Goal: Task Accomplishment & Management: Manage account settings

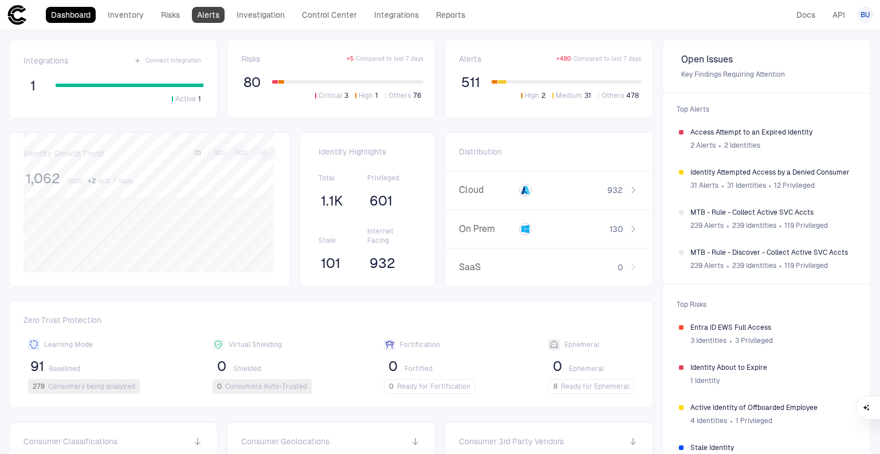
click at [218, 13] on link "Alerts" at bounding box center [208, 15] width 33 height 16
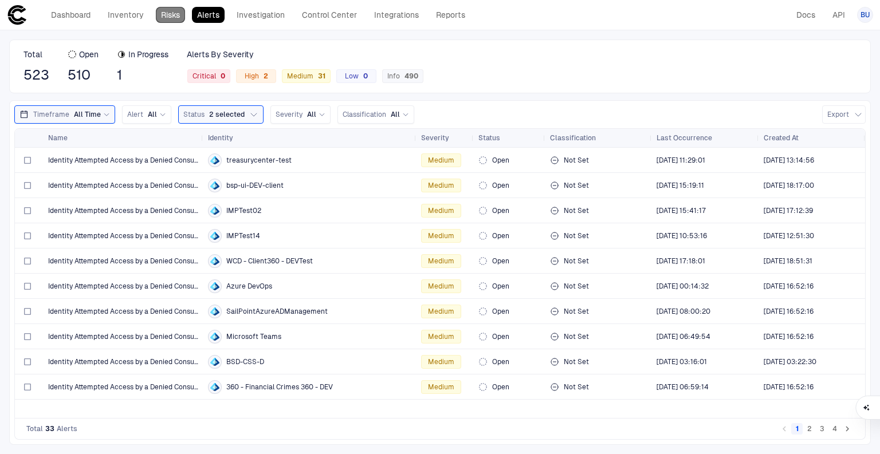
click at [168, 10] on link "Risks" at bounding box center [170, 15] width 29 height 16
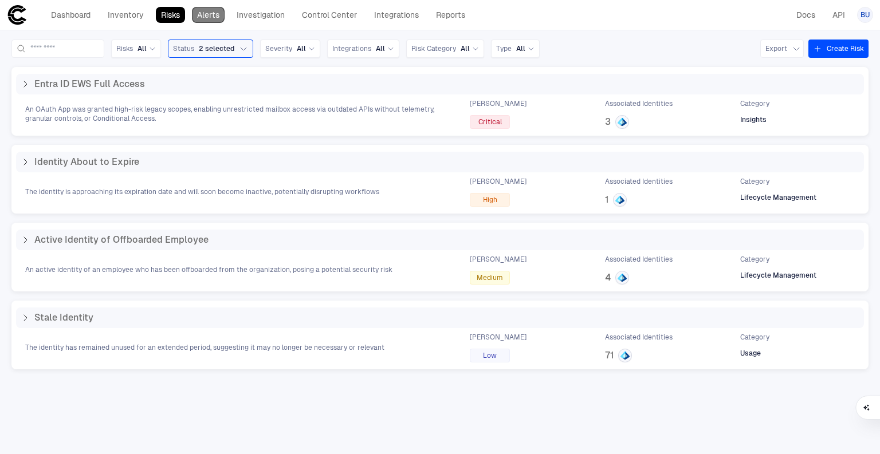
click at [215, 19] on link "Alerts" at bounding box center [208, 15] width 33 height 16
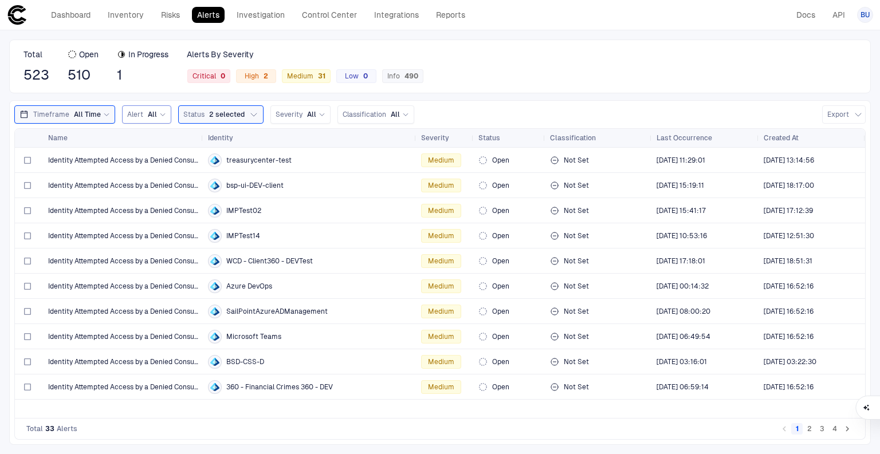
click at [155, 115] on div "All" at bounding box center [157, 114] width 18 height 9
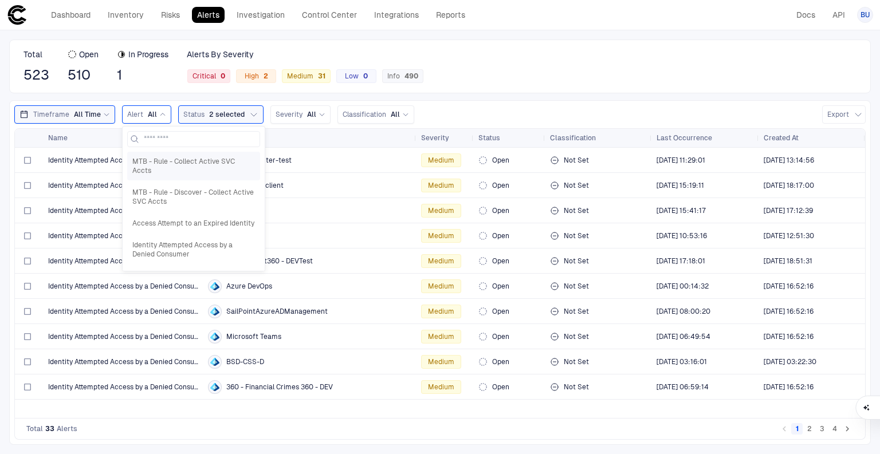
click at [152, 160] on span "MTB - Rule - Collect Active SVC Accts" at bounding box center [193, 166] width 123 height 18
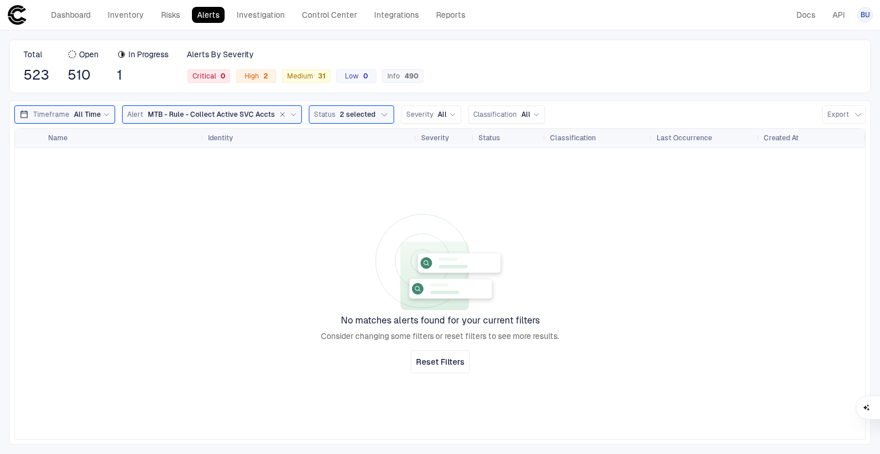
click at [279, 115] on icon "button" at bounding box center [282, 114] width 7 height 7
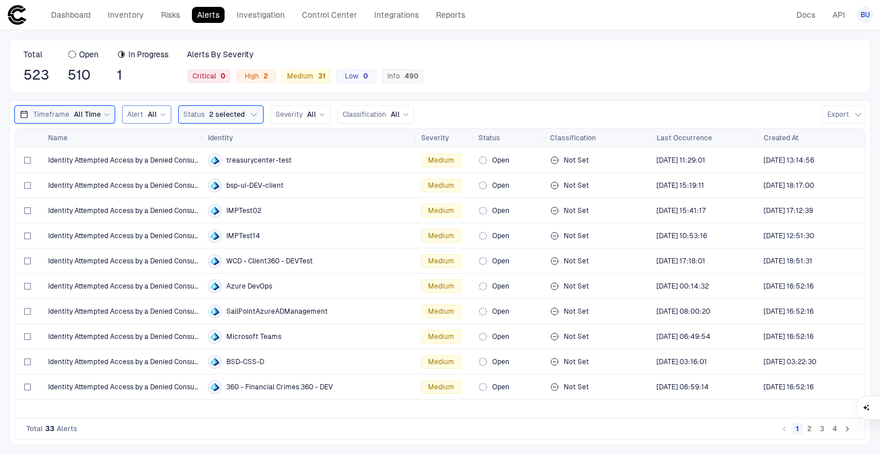
click at [160, 104] on div "Timeframe All Time Alert All Status 2 selected Severity All Classification All …" at bounding box center [439, 272] width 861 height 345
click at [160, 119] on div "Alert All" at bounding box center [146, 114] width 39 height 13
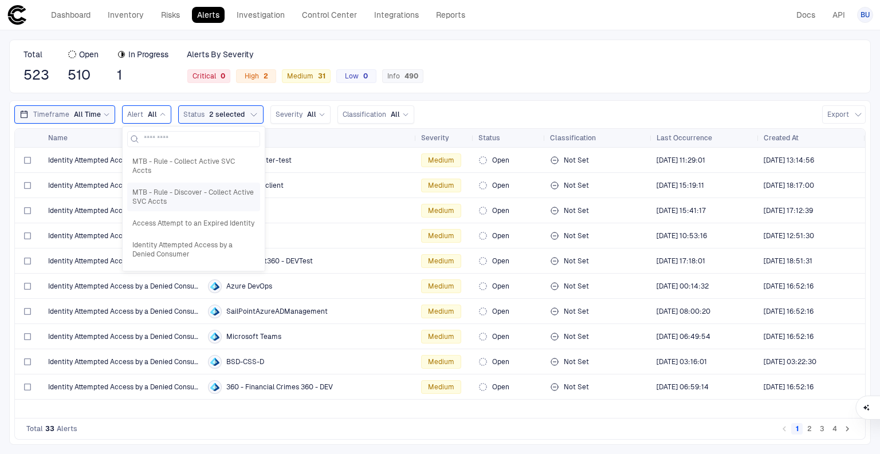
click at [152, 188] on span "MTB - Rule - Discover - Collect Active SVC Accts" at bounding box center [193, 197] width 123 height 18
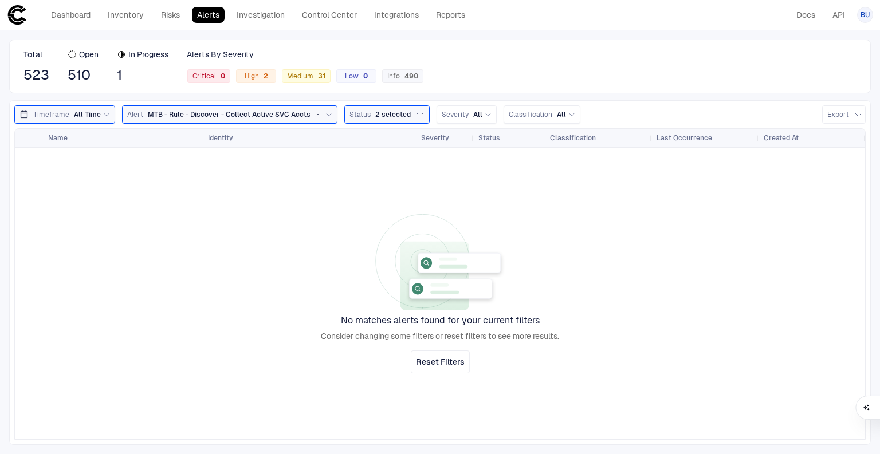
click at [326, 115] on icon at bounding box center [328, 115] width 5 height 2
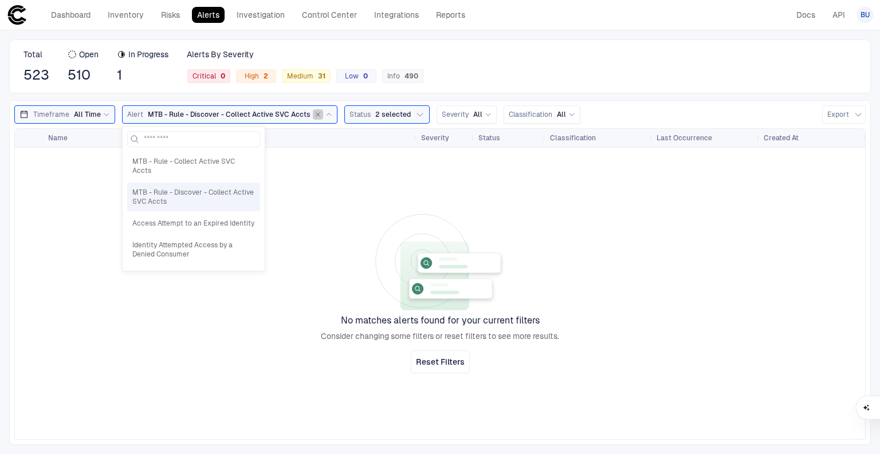
click at [316, 113] on icon "button" at bounding box center [318, 115] width 4 height 4
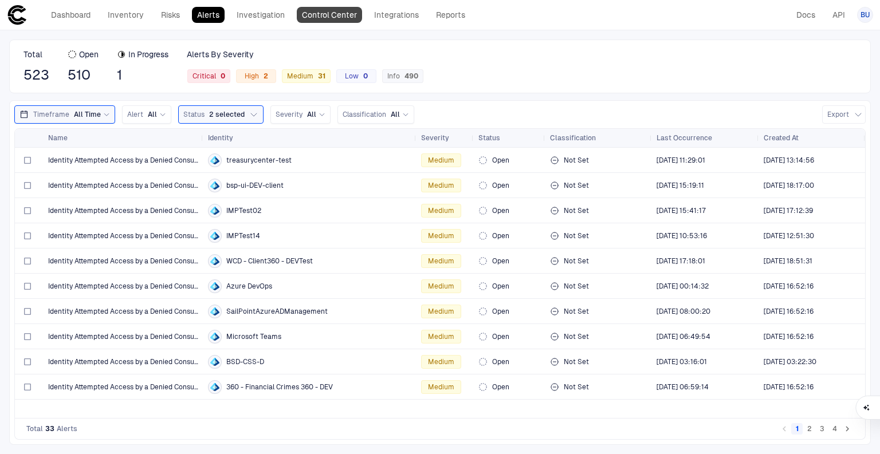
click at [319, 11] on link "Control Center" at bounding box center [329, 15] width 65 height 16
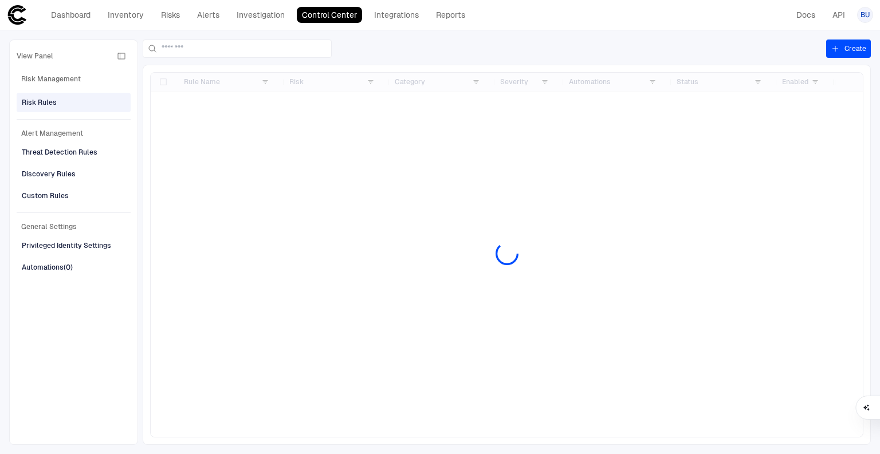
click at [42, 184] on div "Alert Management Threat Detection Rules Discovery Rules Custom Rules" at bounding box center [74, 162] width 114 height 86
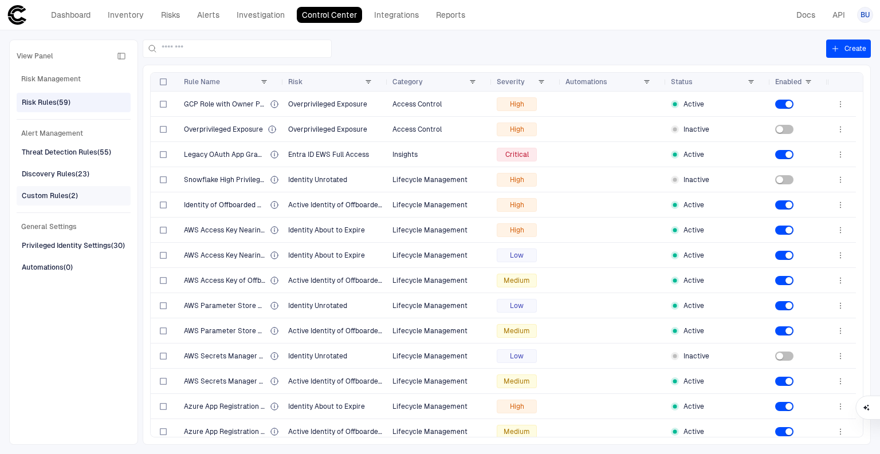
click at [42, 196] on div "Custom Rules (2)" at bounding box center [50, 196] width 56 height 10
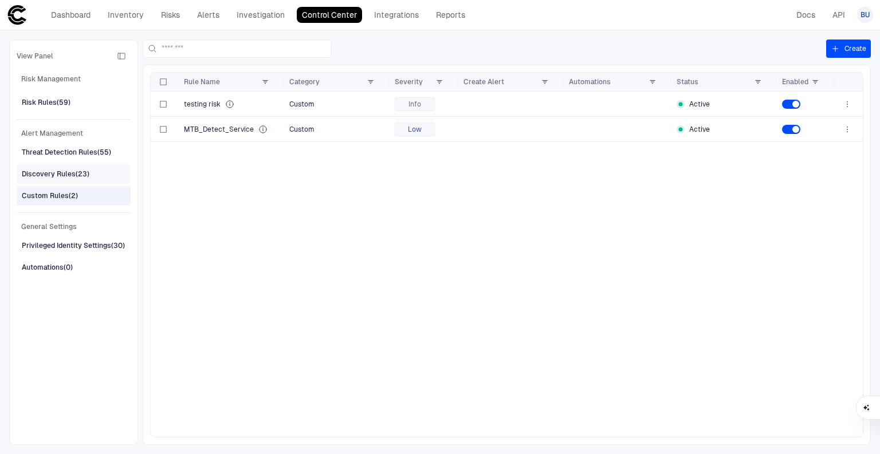
click at [33, 177] on div "Discovery Rules (23)" at bounding box center [56, 174] width 68 height 10
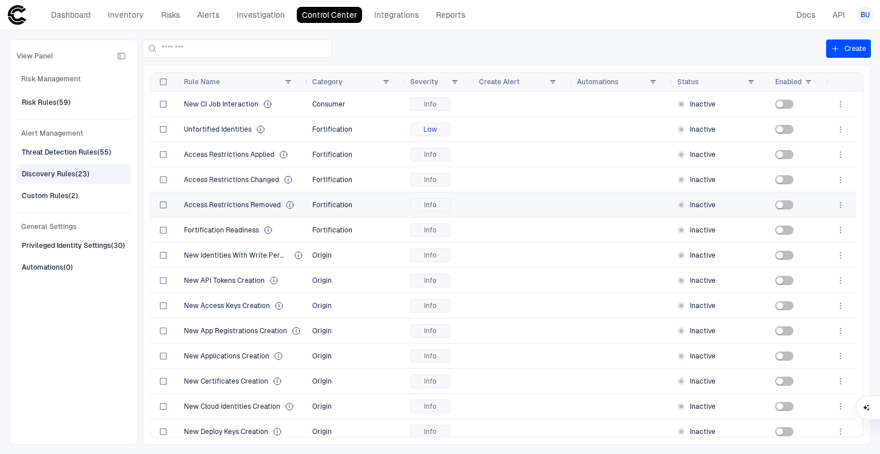
drag, startPoint x: 281, startPoint y: 81, endPoint x: 357, endPoint y: 89, distance: 76.6
click at [309, 88] on div at bounding box center [307, 82] width 5 height 18
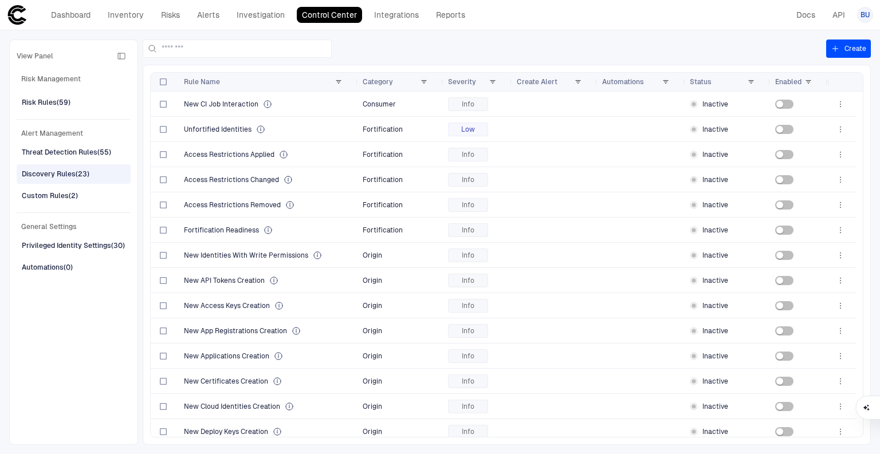
click at [55, 171] on div "Discovery Rules (23)" at bounding box center [56, 174] width 68 height 10
click at [55, 194] on div "Custom Rules (2)" at bounding box center [50, 196] width 56 height 10
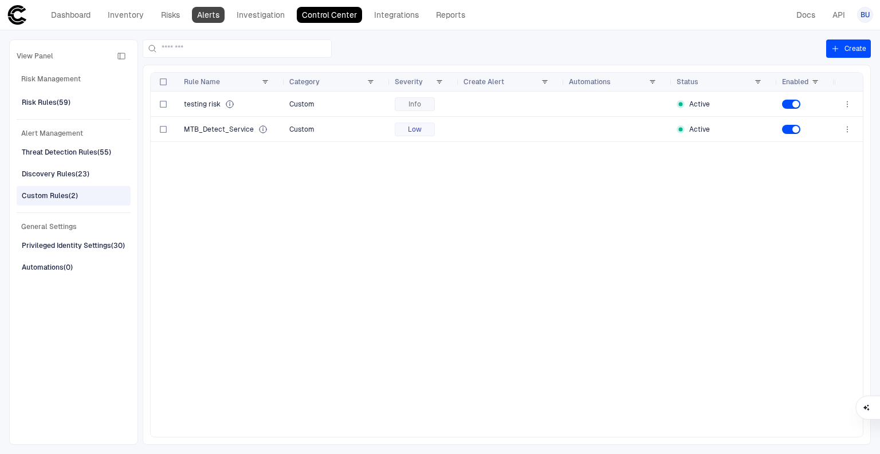
click at [208, 16] on link "Alerts" at bounding box center [208, 15] width 33 height 16
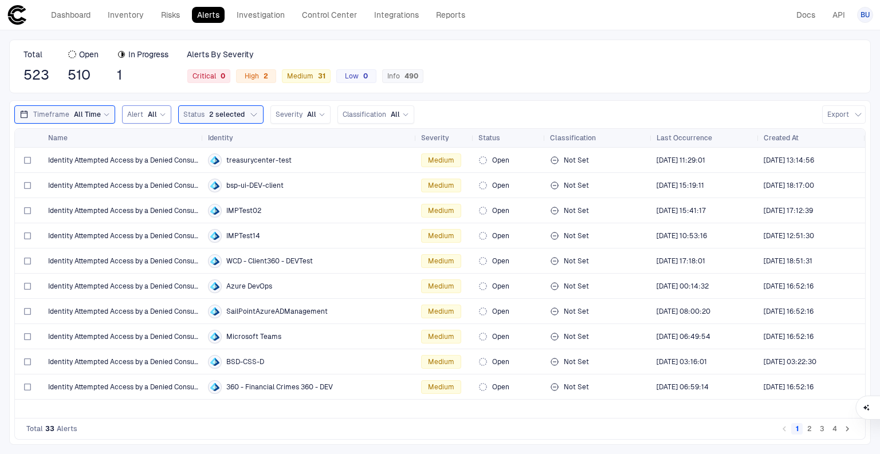
click at [159, 114] on icon at bounding box center [162, 114] width 7 height 7
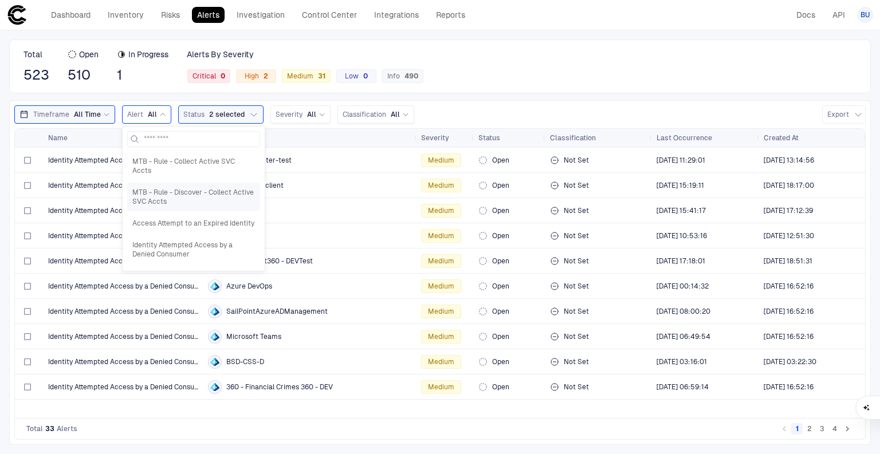
click at [162, 188] on span "MTB - Rule - Discover - Collect Active SVC Accts" at bounding box center [193, 197] width 123 height 18
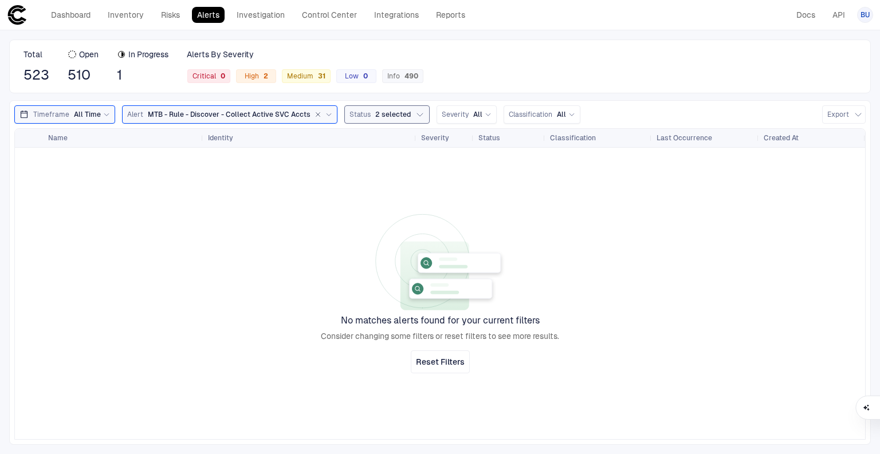
click at [362, 105] on button "Status 2 selected" at bounding box center [386, 114] width 85 height 18
click at [367, 184] on icon at bounding box center [370, 186] width 9 height 9
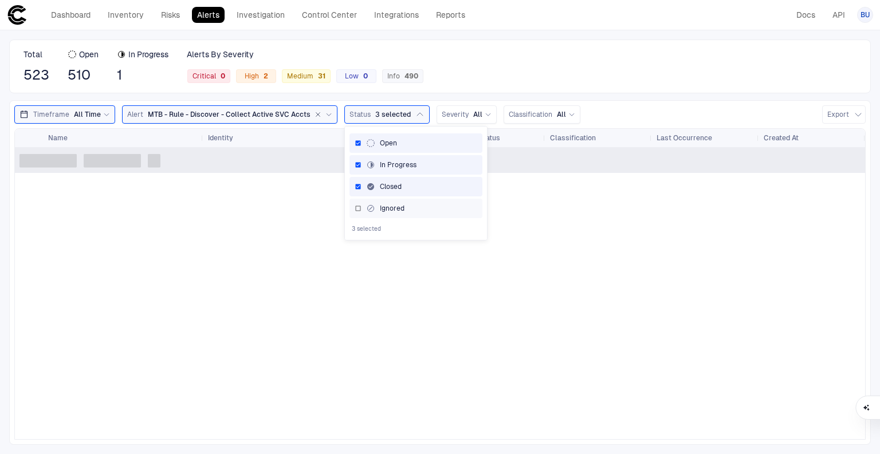
click at [367, 204] on div "Ignored" at bounding box center [385, 208] width 38 height 9
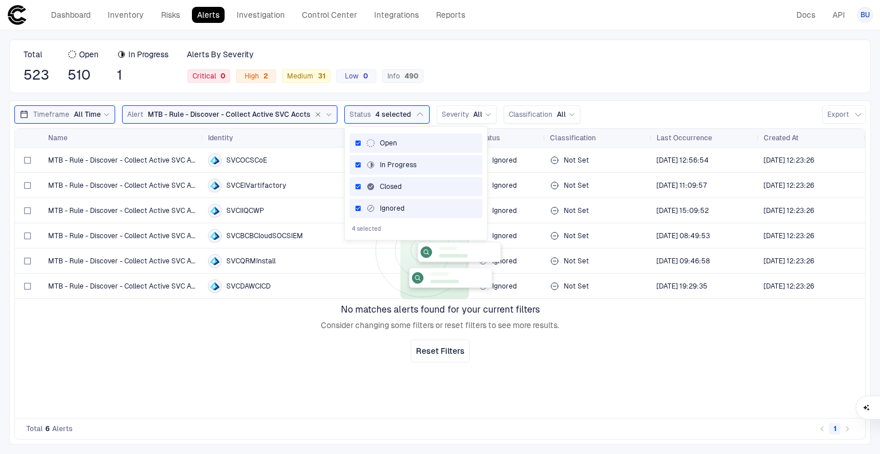
click at [168, 373] on div "MTB - Rule - Discover - Collect Active SVC Accts SVCOCSCoE Info Ignored Not Set…" at bounding box center [440, 283] width 850 height 270
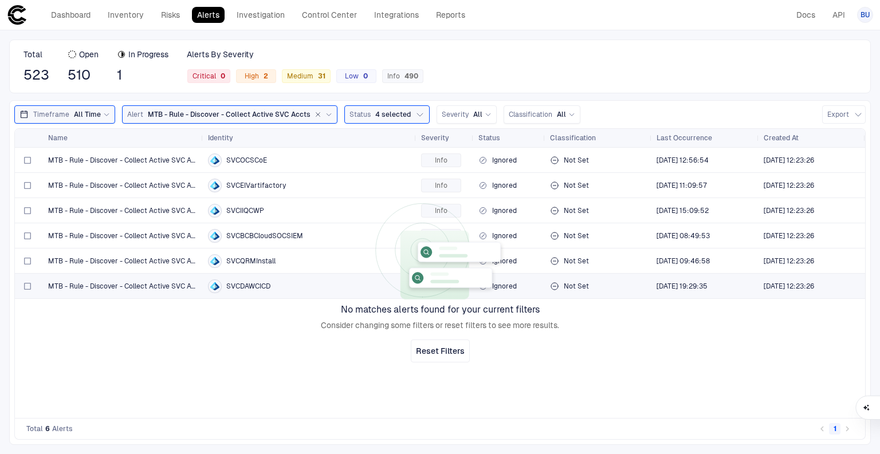
click at [287, 117] on span "MTB - Rule - Discover - Collect Active SVC Accts" at bounding box center [229, 114] width 163 height 9
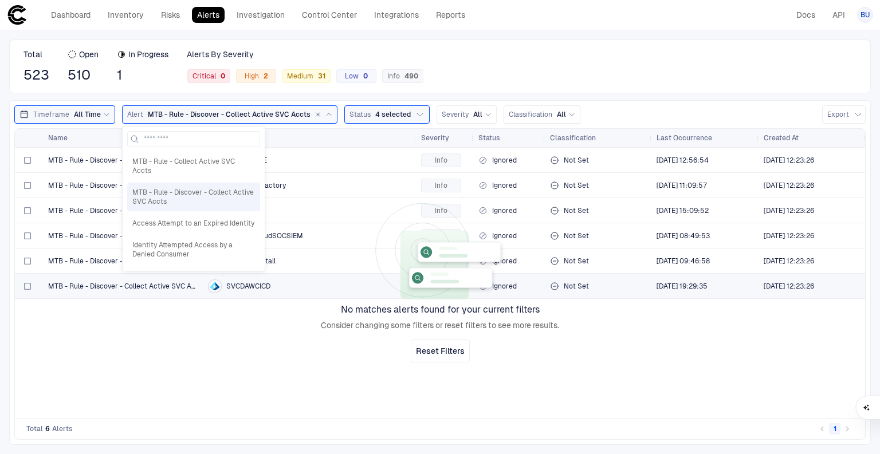
click at [192, 188] on span "MTB - Rule - Discover - Collect Active SVC Accts" at bounding box center [193, 197] width 123 height 18
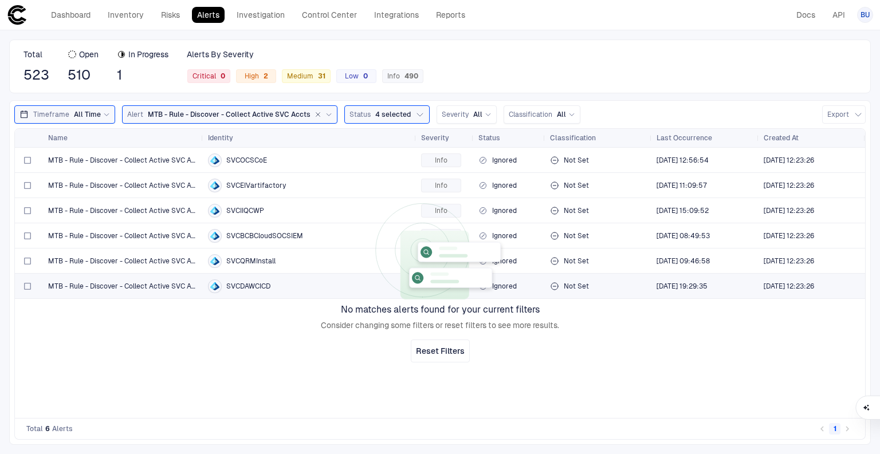
click at [230, 118] on span "MTB - Rule - Discover - Collect Active SVC Accts" at bounding box center [229, 114] width 163 height 9
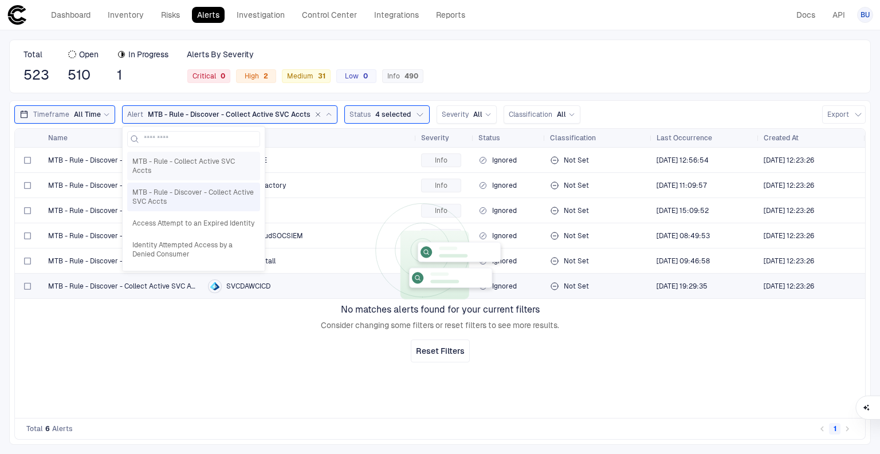
click at [216, 163] on span "MTB - Rule - Collect Active SVC Accts" at bounding box center [193, 166] width 123 height 18
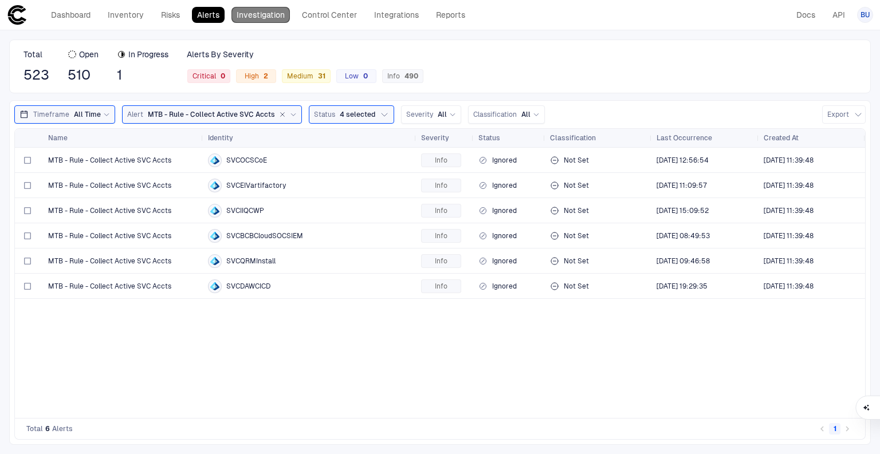
click at [256, 11] on link "Investigation" at bounding box center [260, 15] width 58 height 16
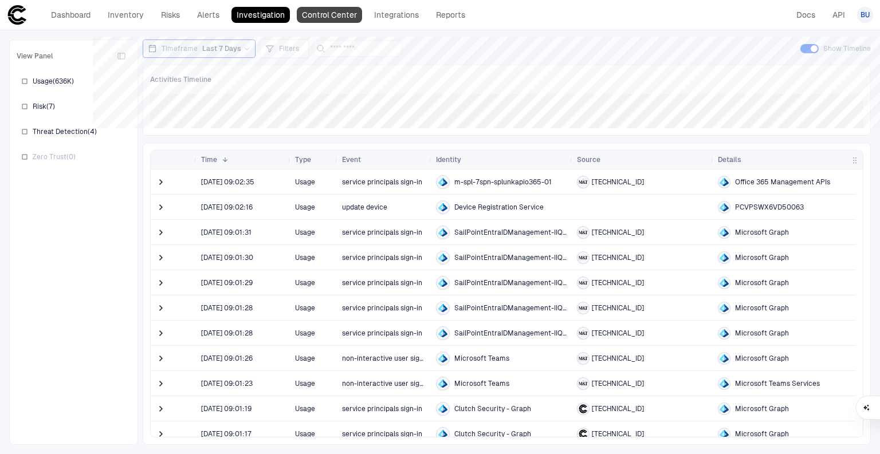
click at [314, 21] on link "Control Center" at bounding box center [329, 15] width 65 height 16
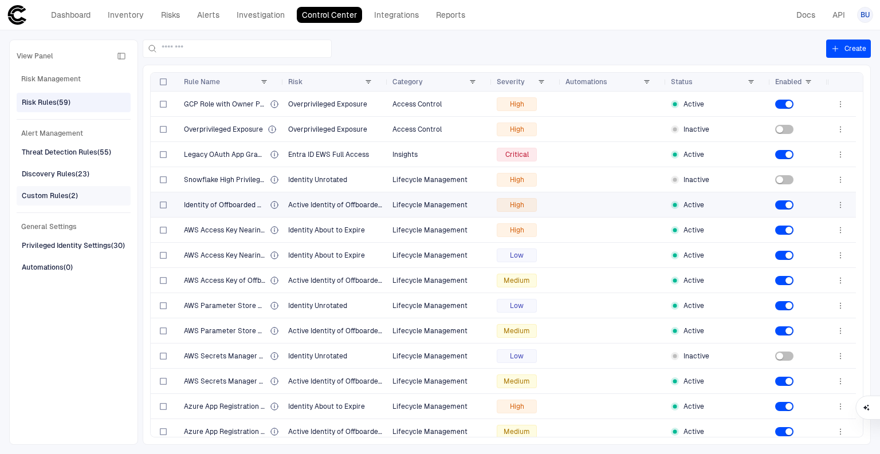
click at [46, 192] on div "Custom Rules (2)" at bounding box center [50, 196] width 56 height 10
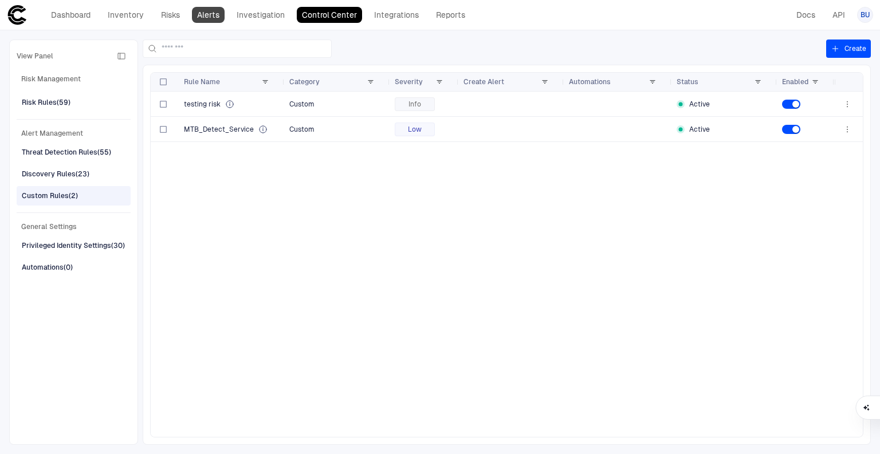
click at [211, 18] on link "Alerts" at bounding box center [208, 15] width 33 height 16
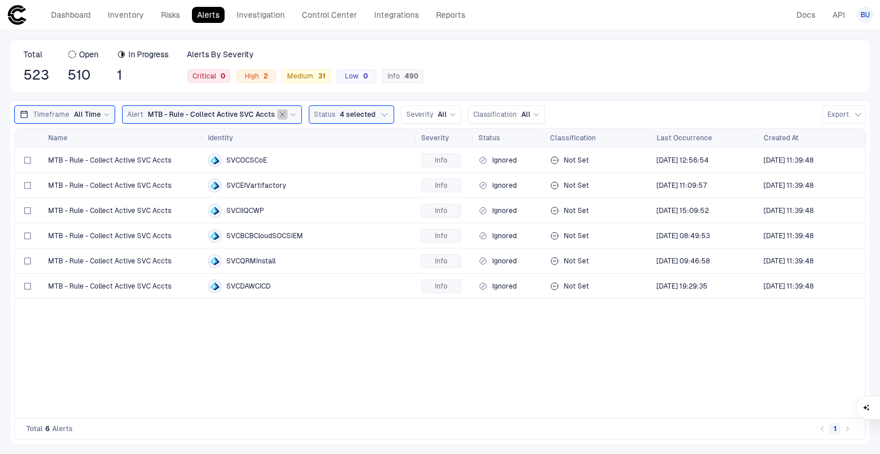
click at [279, 112] on icon "button" at bounding box center [282, 114] width 7 height 7
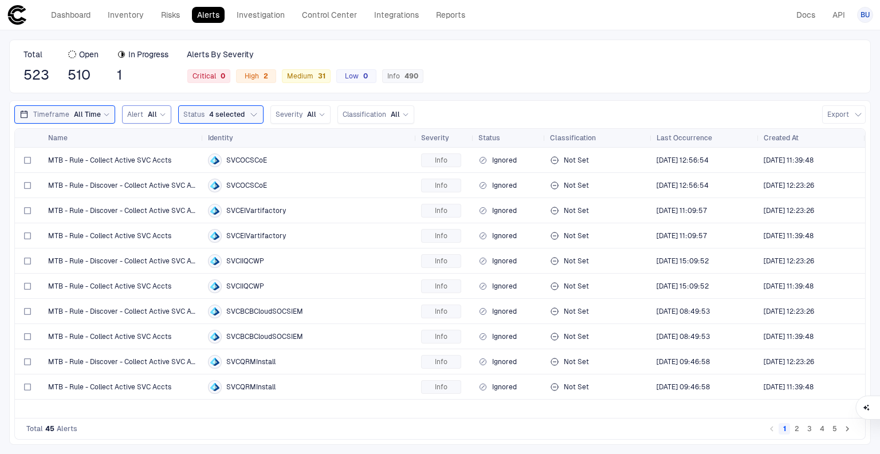
click at [153, 110] on span "All" at bounding box center [152, 114] width 9 height 9
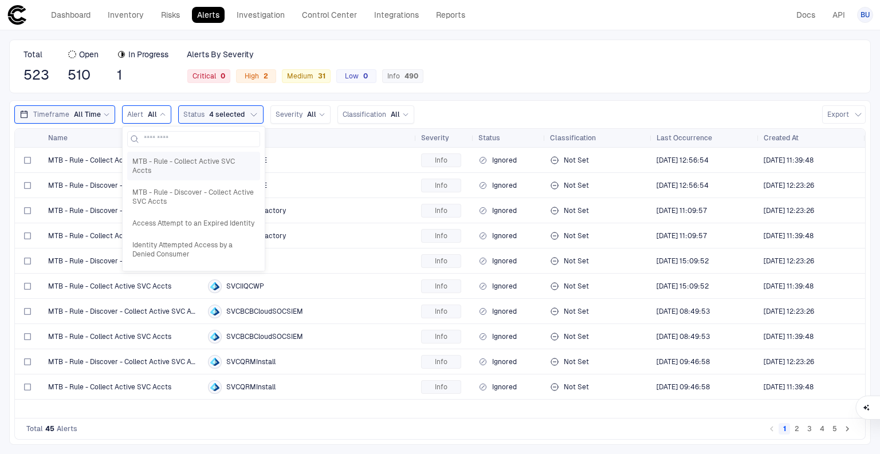
click at [199, 165] on span "MTB - Rule - Collect Active SVC Accts" at bounding box center [193, 166] width 123 height 18
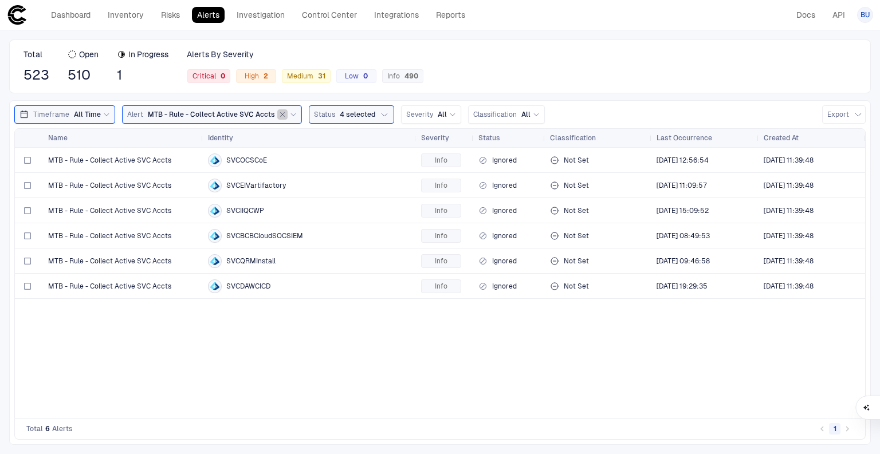
click at [279, 116] on icon "button" at bounding box center [282, 114] width 7 height 7
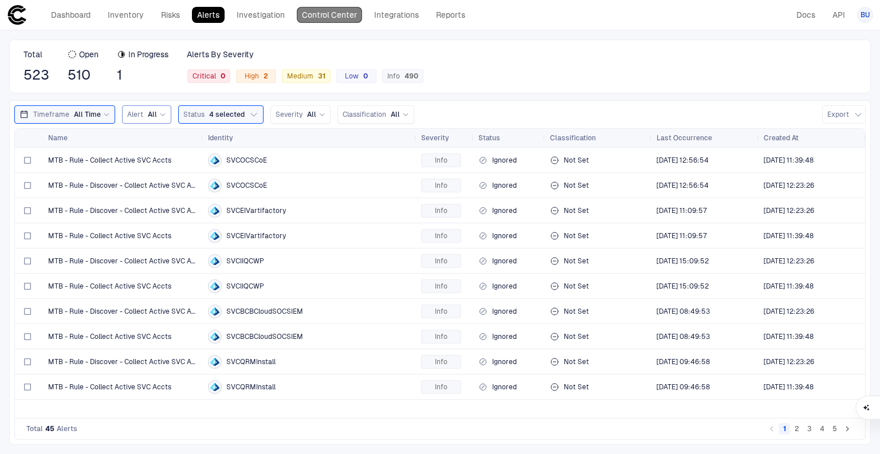
click at [312, 16] on link "Control Center" at bounding box center [329, 15] width 65 height 16
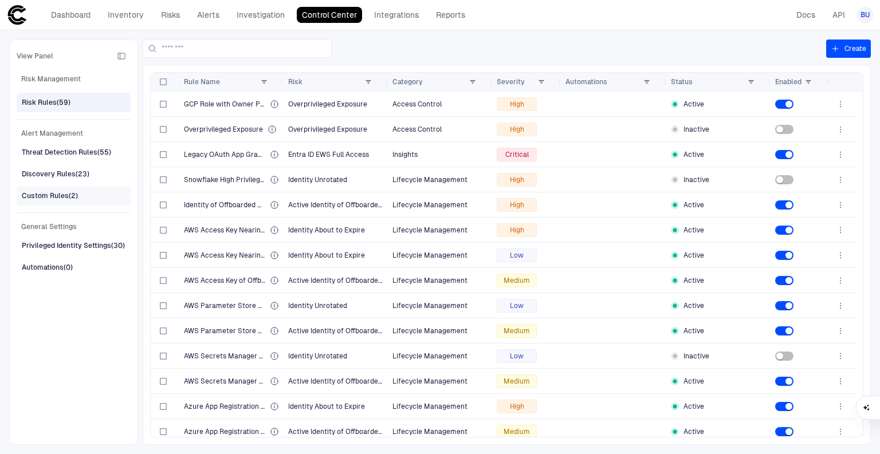
click at [39, 196] on div "Custom Rules (2)" at bounding box center [50, 196] width 56 height 10
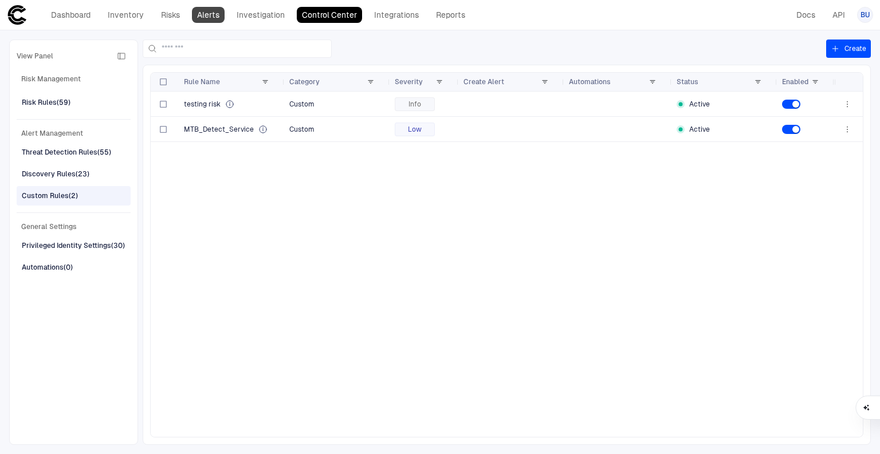
click at [204, 13] on link "Alerts" at bounding box center [208, 15] width 33 height 16
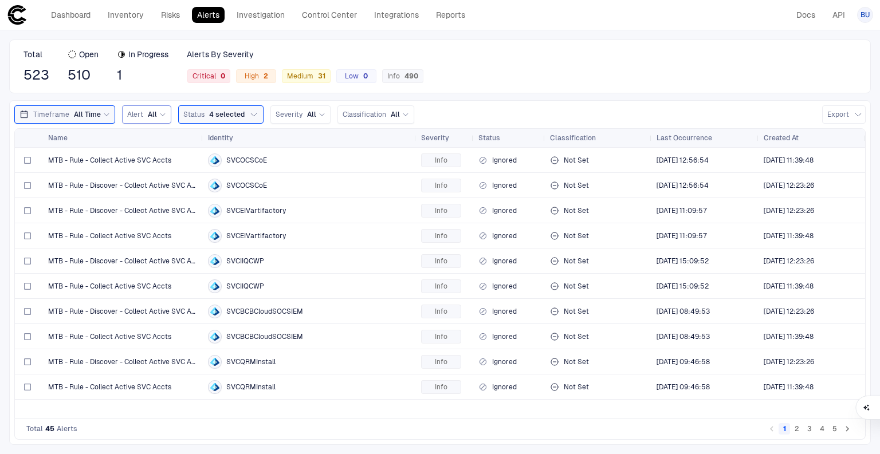
click at [148, 118] on span "All" at bounding box center [152, 114] width 9 height 9
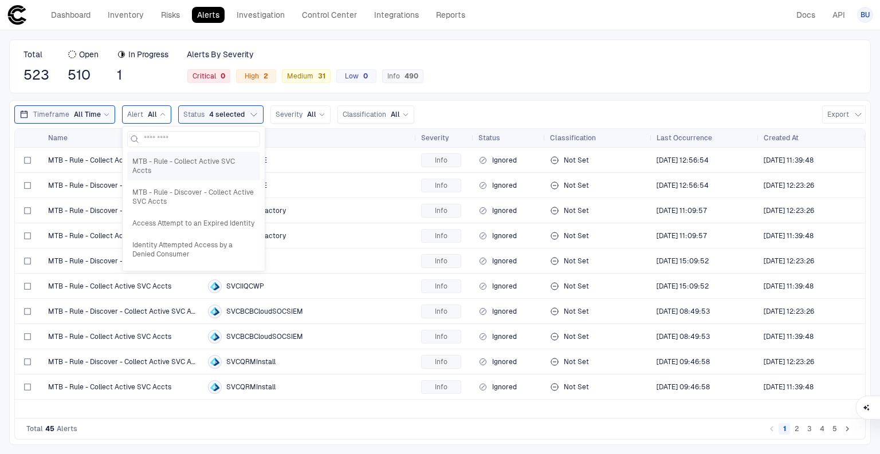
click at [148, 164] on span "MTB - Rule - Collect Active SVC Accts" at bounding box center [193, 166] width 123 height 18
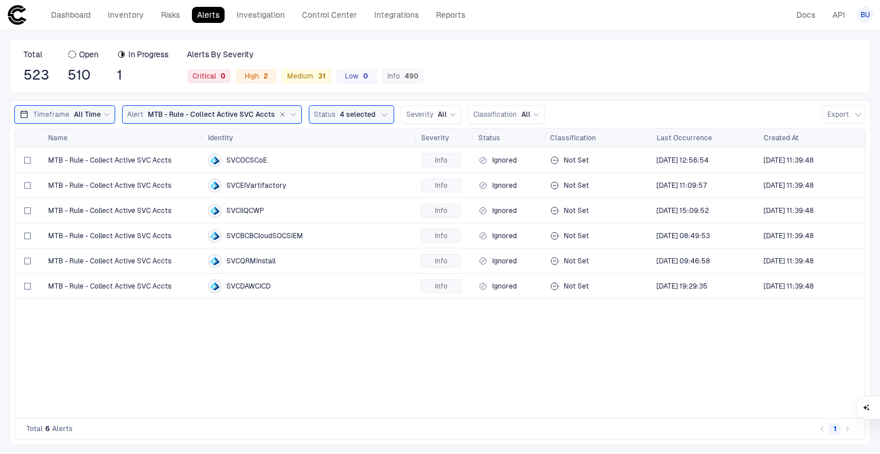
click at [188, 117] on span "MTB - Rule - Collect Active SVC Accts" at bounding box center [211, 114] width 127 height 9
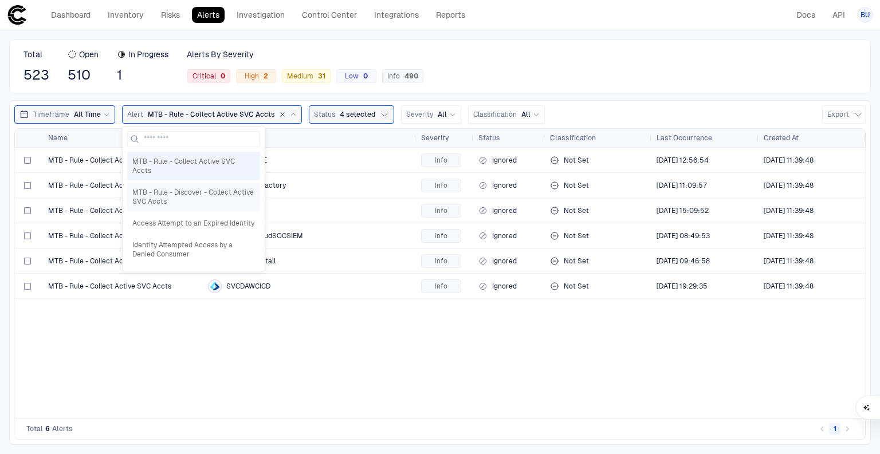
click at [219, 188] on span "MTB - Rule - Discover - Collect Active SVC Accts" at bounding box center [193, 197] width 123 height 18
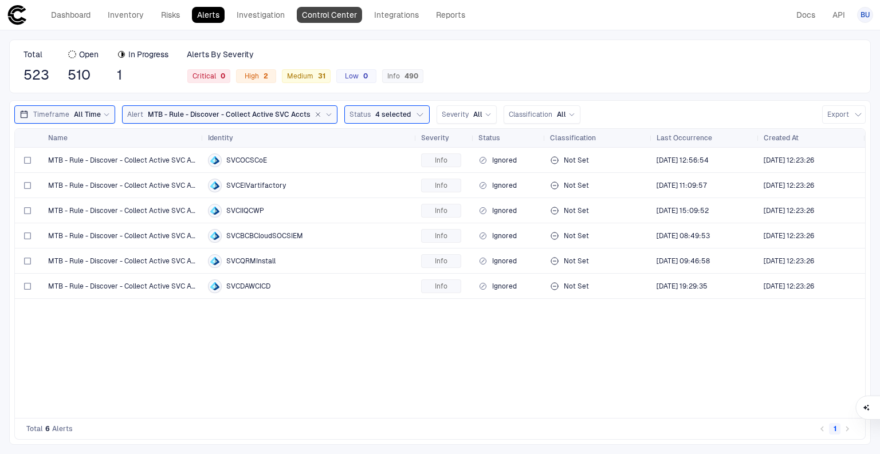
click at [307, 9] on link "Control Center" at bounding box center [329, 15] width 65 height 16
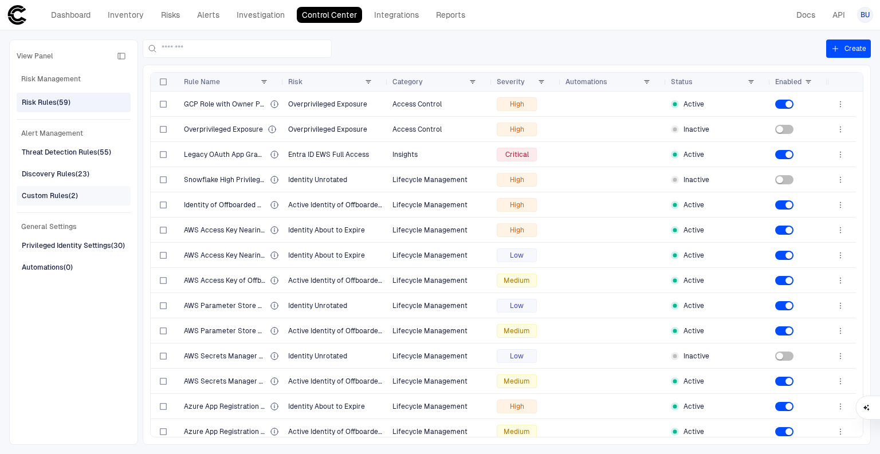
click at [41, 196] on div "Custom Rules (2)" at bounding box center [50, 196] width 56 height 10
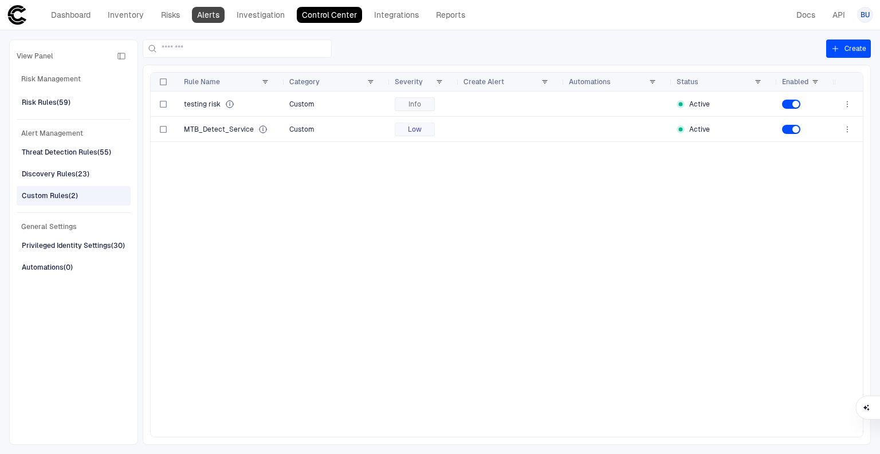
click at [203, 15] on link "Alerts" at bounding box center [208, 15] width 33 height 16
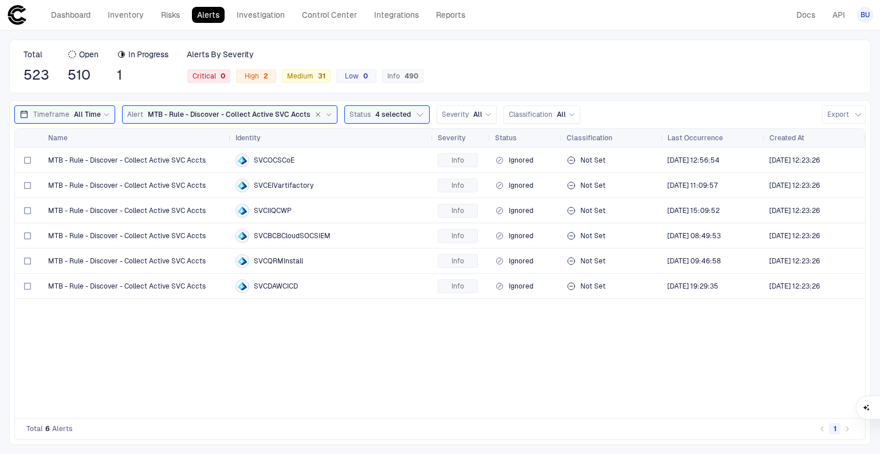
drag, startPoint x: 202, startPoint y: 137, endPoint x: 229, endPoint y: 139, distance: 27.5
click at [229, 139] on div at bounding box center [230, 138] width 5 height 18
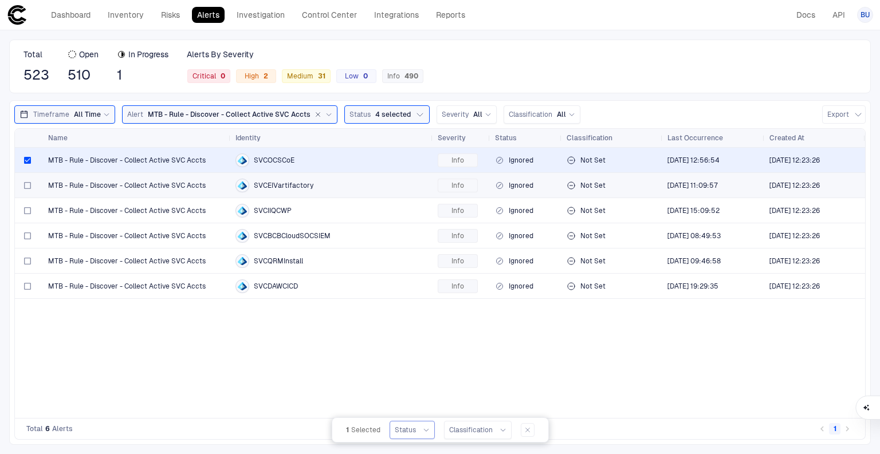
drag, startPoint x: 404, startPoint y: 428, endPoint x: 420, endPoint y: 430, distance: 16.1
click at [405, 428] on span "Status" at bounding box center [405, 430] width 21 height 9
click at [108, 361] on div "MTB - Rule - Discover - Collect Active SVC Accts SVCOCSCoE Info Ignored Not Set…" at bounding box center [440, 283] width 850 height 270
click at [408, 433] on span "Status" at bounding box center [405, 430] width 21 height 9
click at [207, 340] on div "MTB - Rule - Discover - Collect Active SVC Accts SVCOCSCoE Info Ignored Not Set…" at bounding box center [440, 283] width 850 height 270
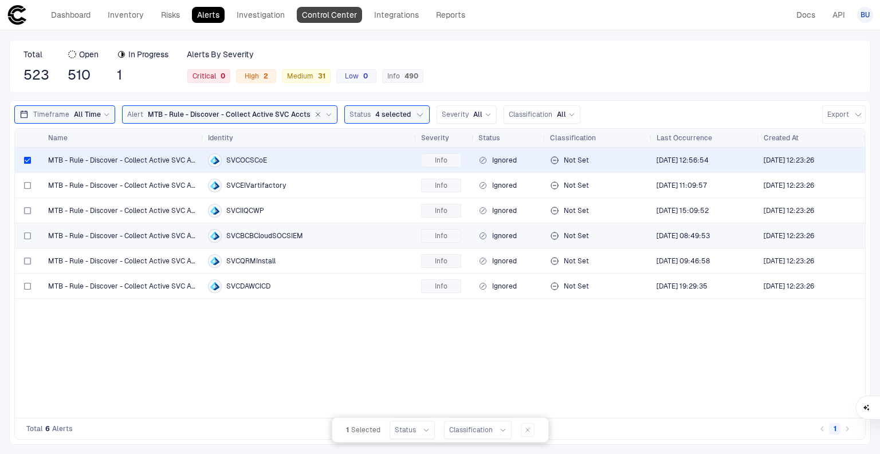
click at [329, 17] on link "Control Center" at bounding box center [329, 15] width 65 height 16
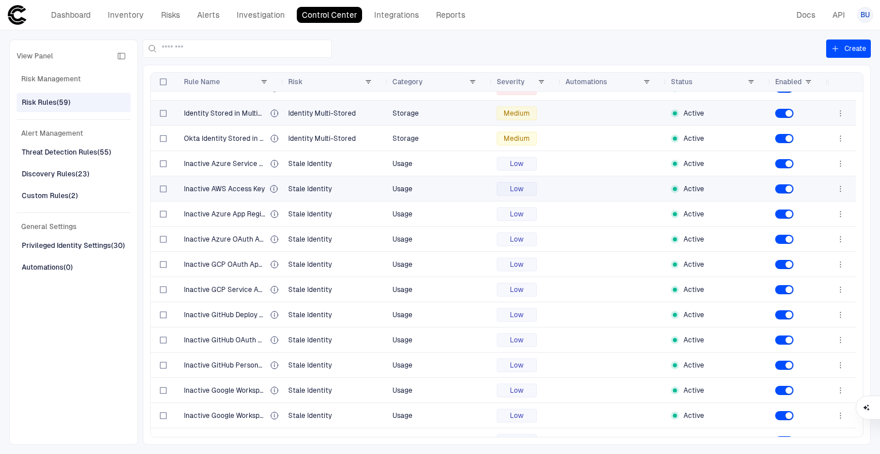
scroll to position [1141, 0]
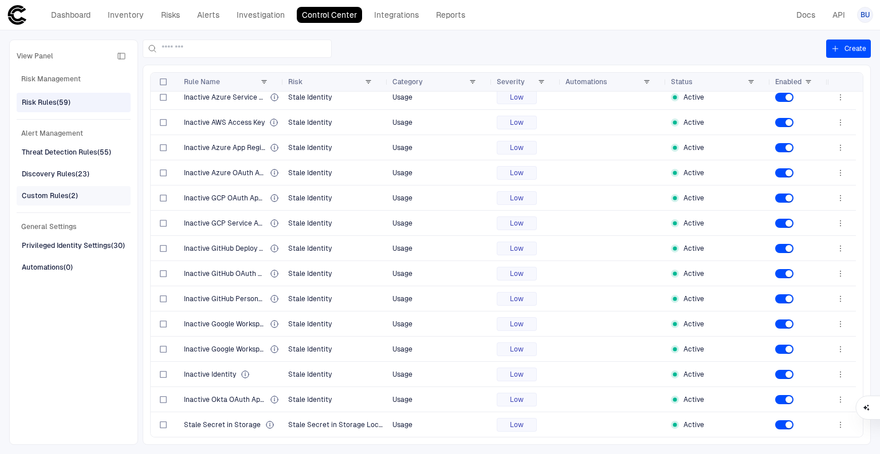
click at [62, 191] on div "Custom Rules (2)" at bounding box center [50, 196] width 56 height 10
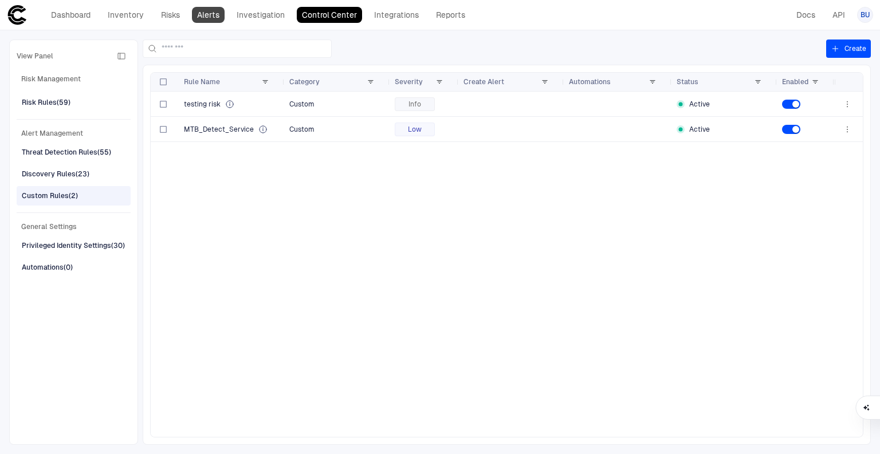
click at [217, 16] on link "Alerts" at bounding box center [208, 15] width 33 height 16
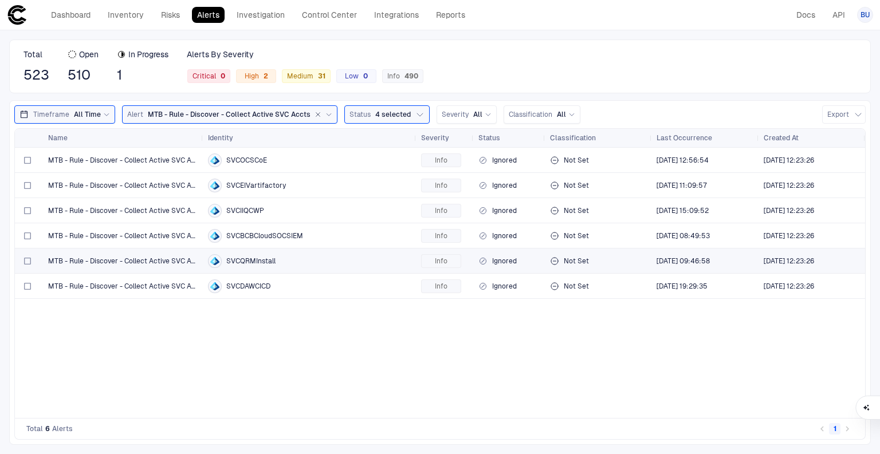
click at [314, 112] on icon "button" at bounding box center [317, 114] width 7 height 7
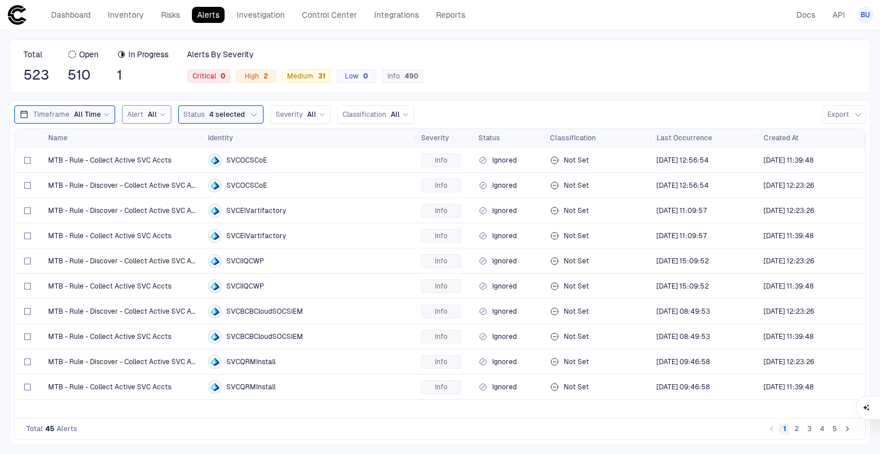
click at [159, 112] on icon at bounding box center [162, 114] width 7 height 7
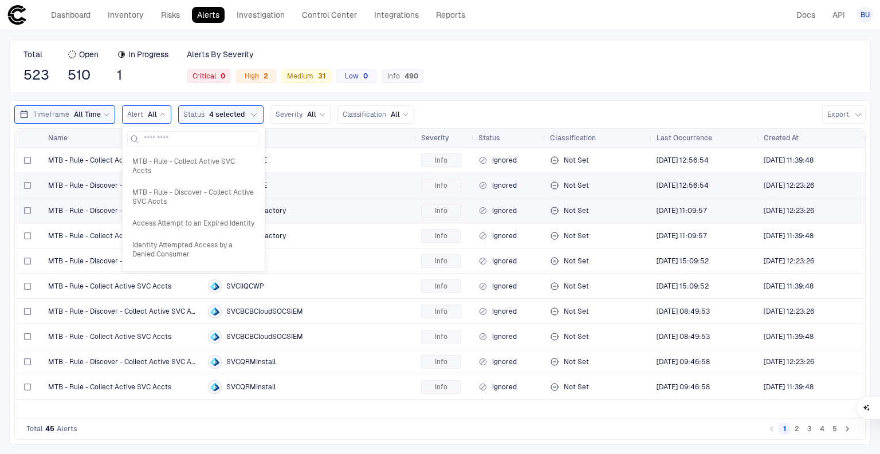
click at [326, 4] on header "Dashboard Inventory Risks Alerts Investigation Control Center Integrations Repo…" at bounding box center [440, 15] width 880 height 30
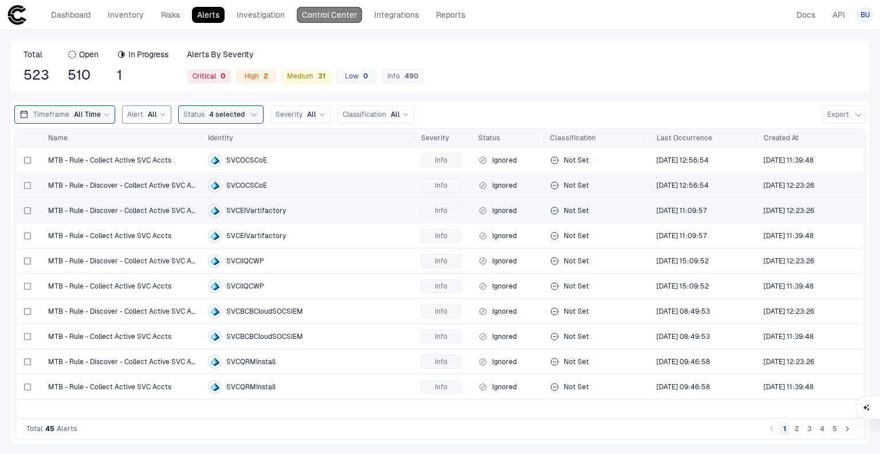
click at [328, 11] on link "Control Center" at bounding box center [329, 15] width 65 height 16
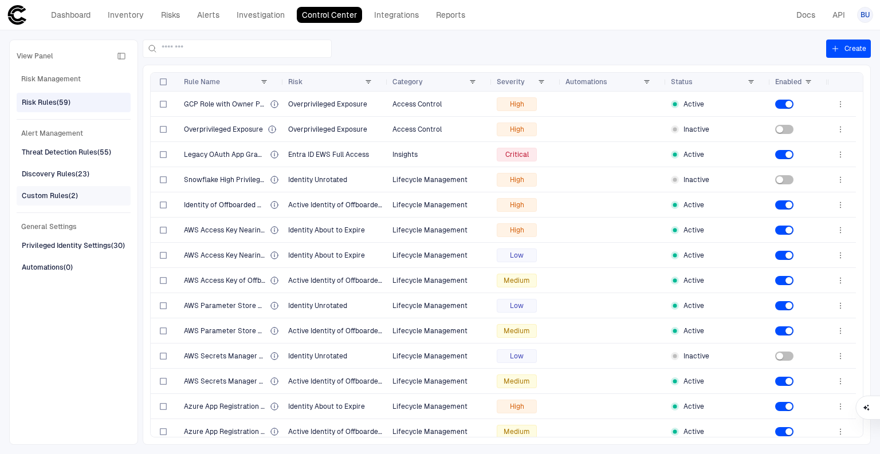
click at [55, 194] on div "Custom Rules (2)" at bounding box center [50, 196] width 56 height 10
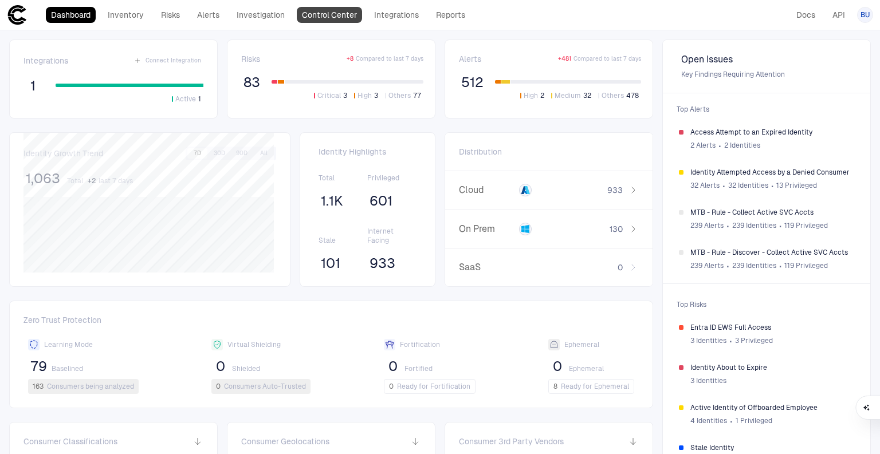
click at [336, 10] on link "Control Center" at bounding box center [329, 15] width 65 height 16
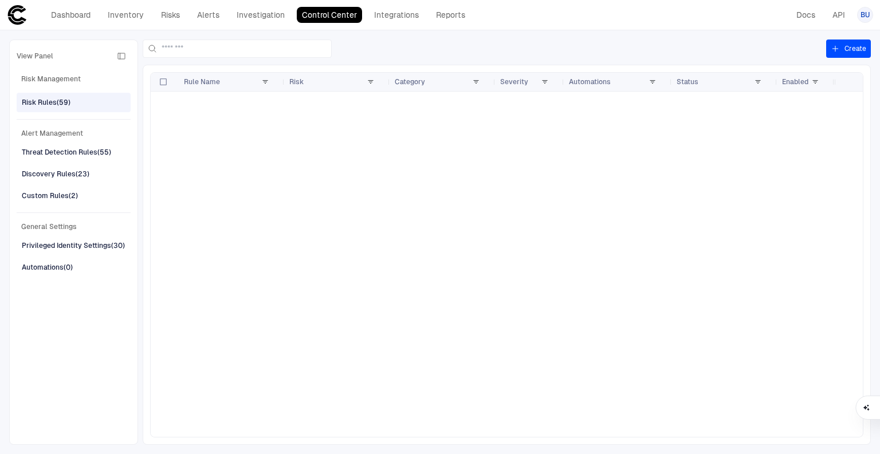
click at [850, 35] on div "View Panel Risk Management Risk Rules (59) Alert Management Threat Detection Ru…" at bounding box center [440, 242] width 880 height 424
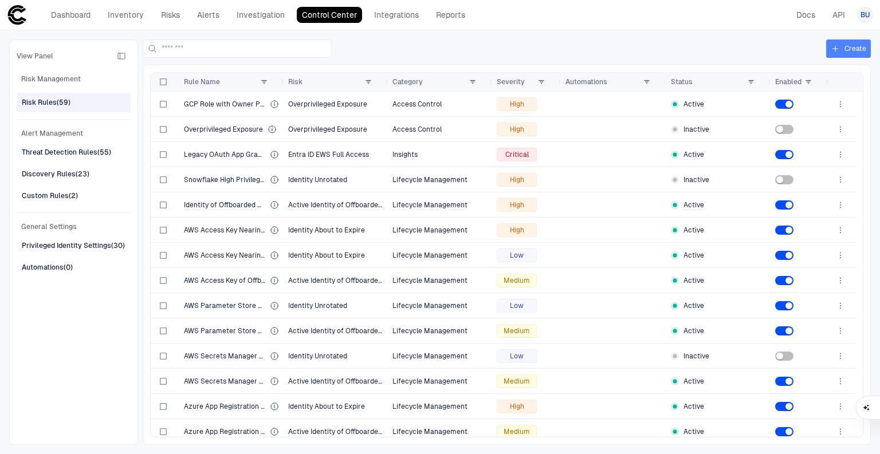
click at [851, 44] on button "Create" at bounding box center [848, 49] width 45 height 18
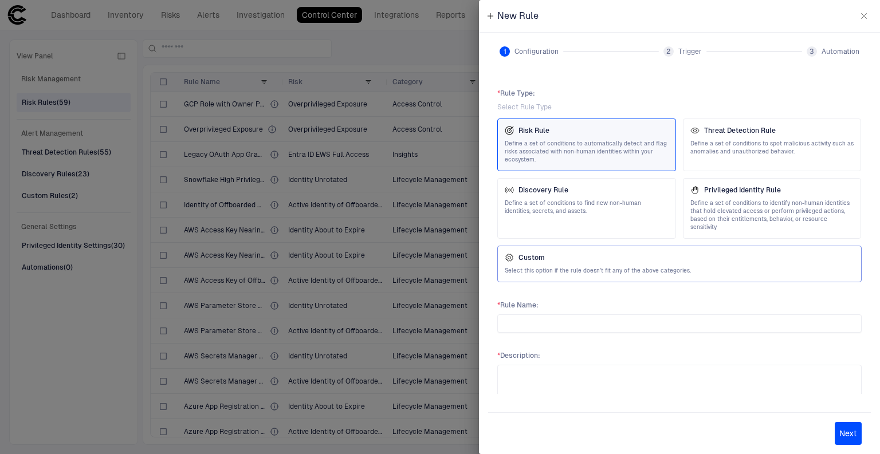
click at [616, 268] on div "Custom Select this option if the rule doesn't fit any of the above categories." at bounding box center [679, 264] width 364 height 37
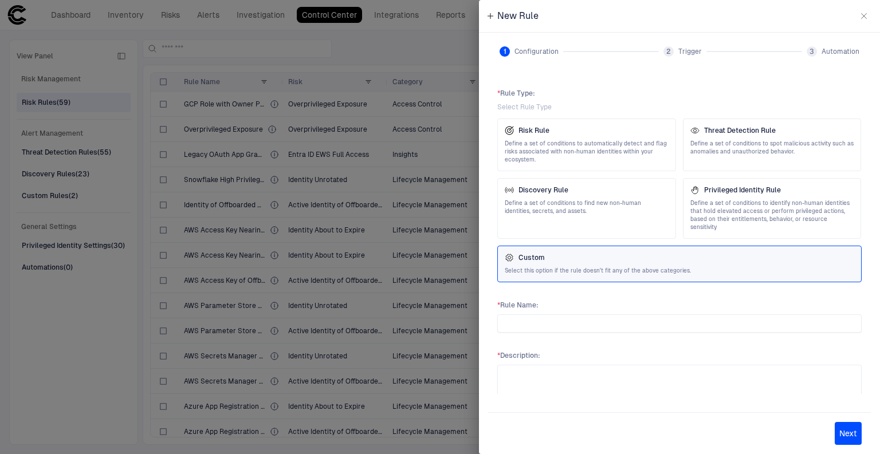
click at [664, 301] on span "* Rule Name :" at bounding box center [679, 305] width 364 height 9
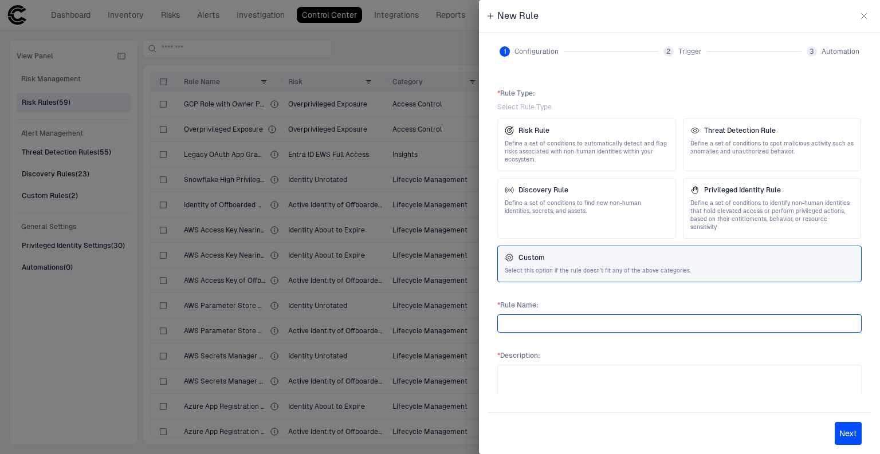
click at [662, 315] on input "text" at bounding box center [679, 323] width 354 height 17
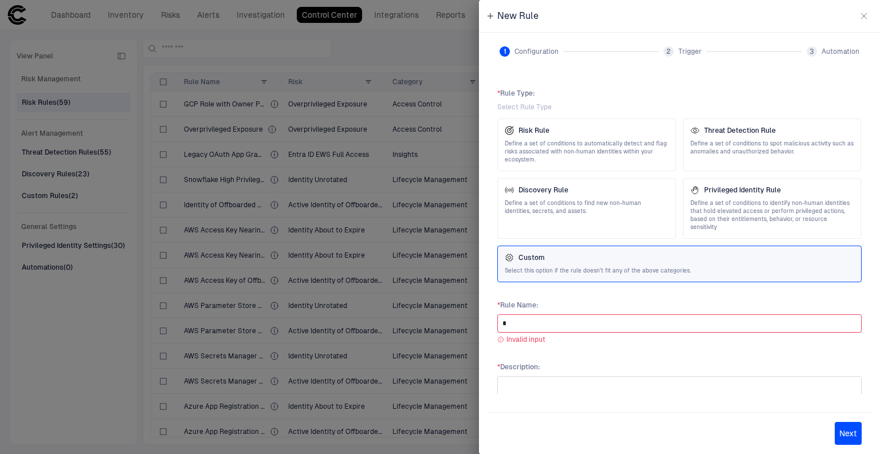
type input "*"
click at [662, 381] on textarea at bounding box center [679, 399] width 354 height 37
type textarea "*"
click at [684, 322] on input "*" at bounding box center [679, 323] width 354 height 17
type input "***"
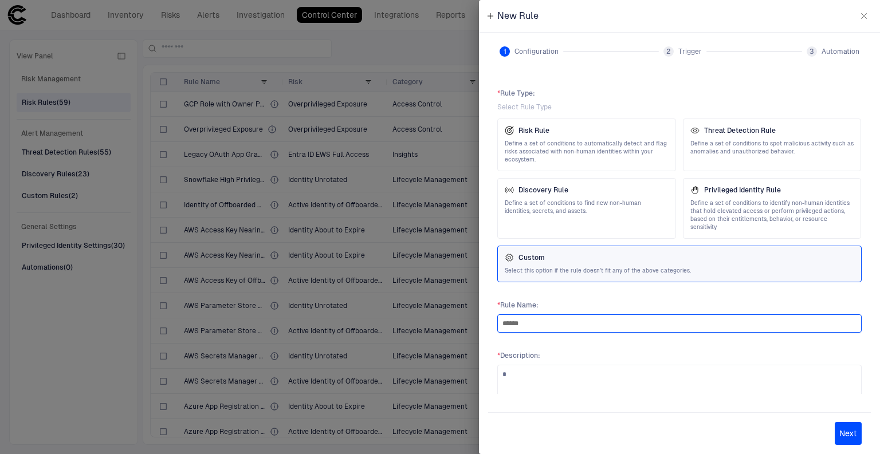
type input "******"
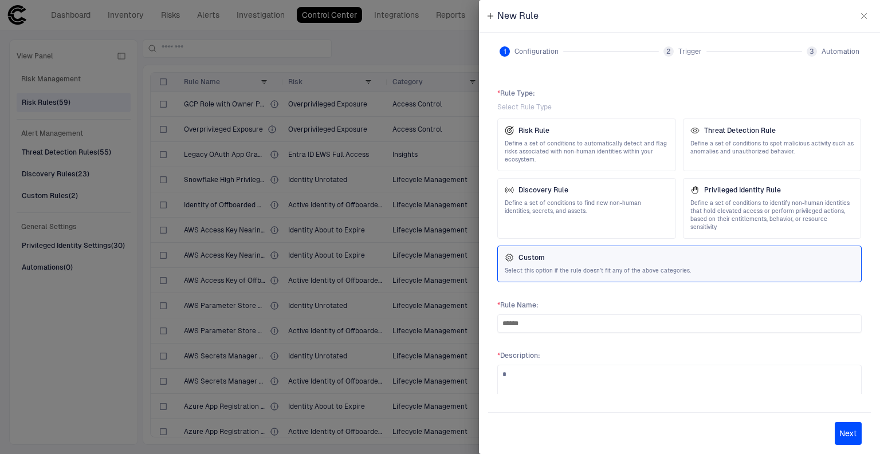
click at [846, 427] on button "Next" at bounding box center [847, 433] width 27 height 23
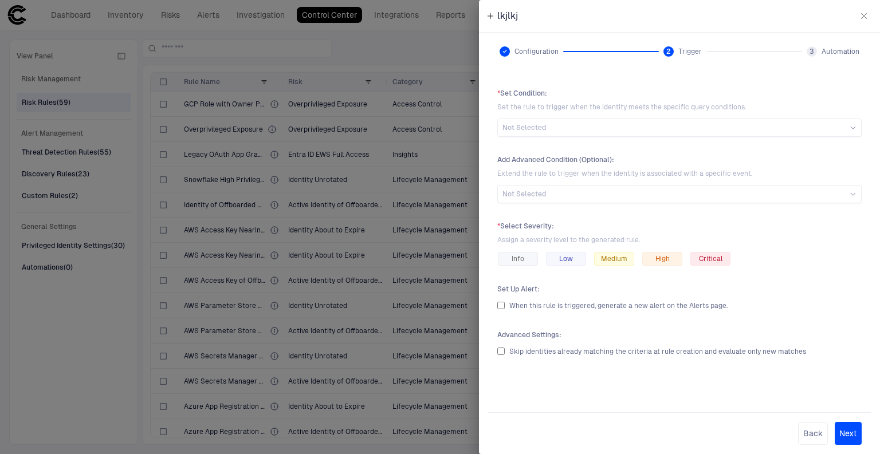
click at [561, 111] on span "Set the rule to trigger when the identity meets the specific query conditions." at bounding box center [679, 107] width 364 height 9
click at [557, 128] on div "Not Selected" at bounding box center [679, 127] width 354 height 9
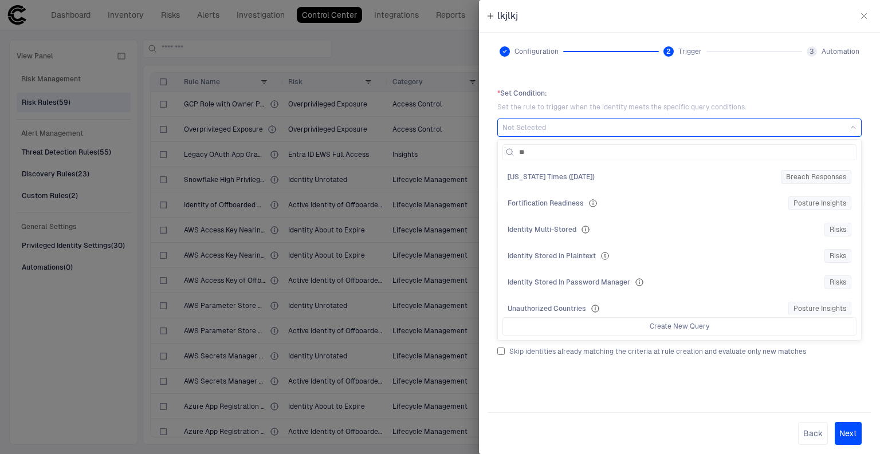
type input "*"
type input "***"
click at [249, 66] on div at bounding box center [440, 227] width 880 height 454
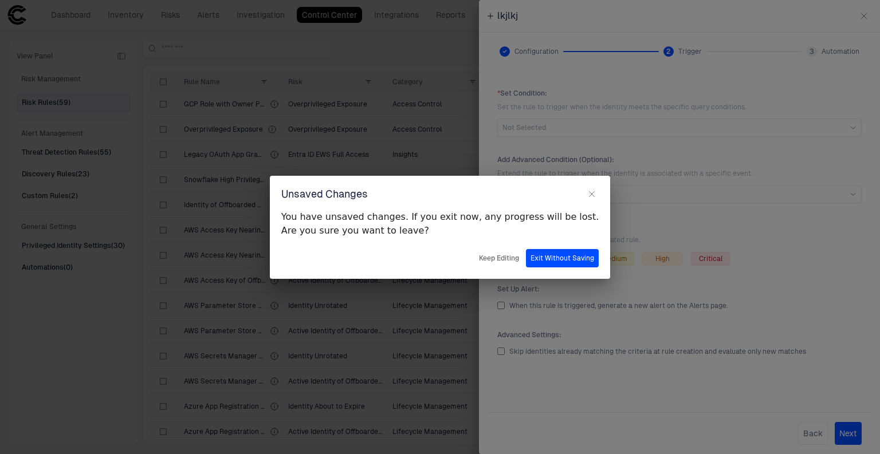
click at [122, 10] on div "Unsaved Changes You have unsaved changes. If you exit now, any progress will be…" at bounding box center [440, 227] width 880 height 454
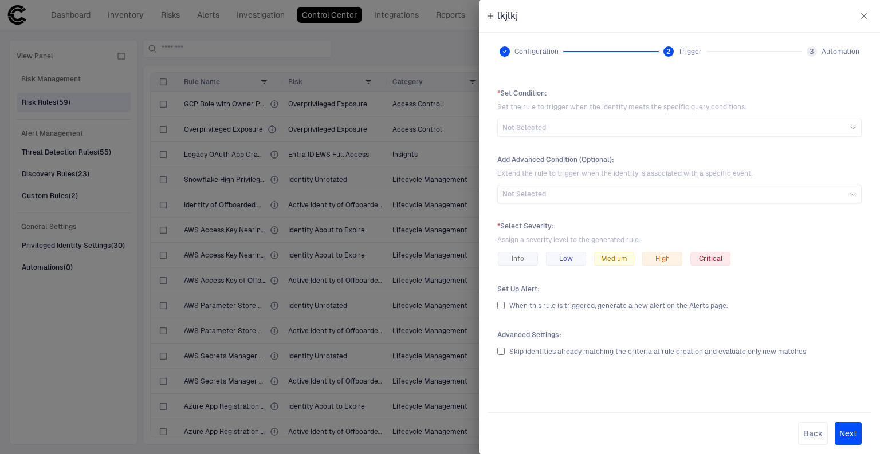
click at [415, 192] on div at bounding box center [440, 227] width 880 height 454
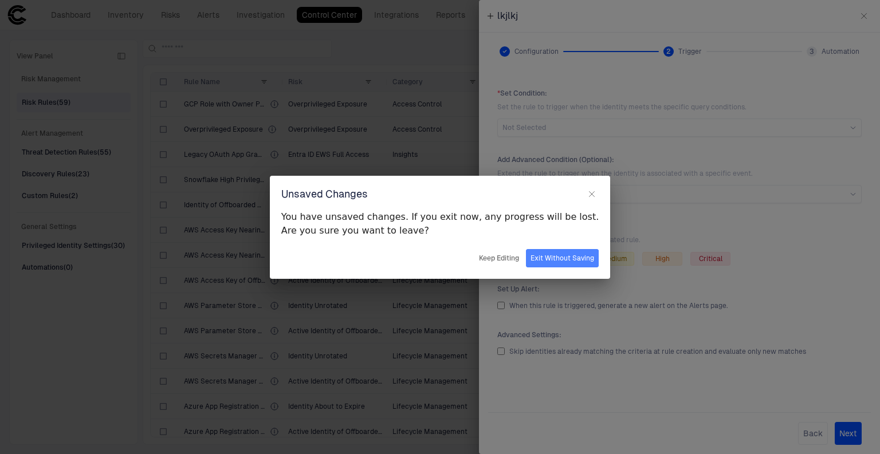
click at [536, 261] on button "Exit Without Saving" at bounding box center [562, 258] width 73 height 18
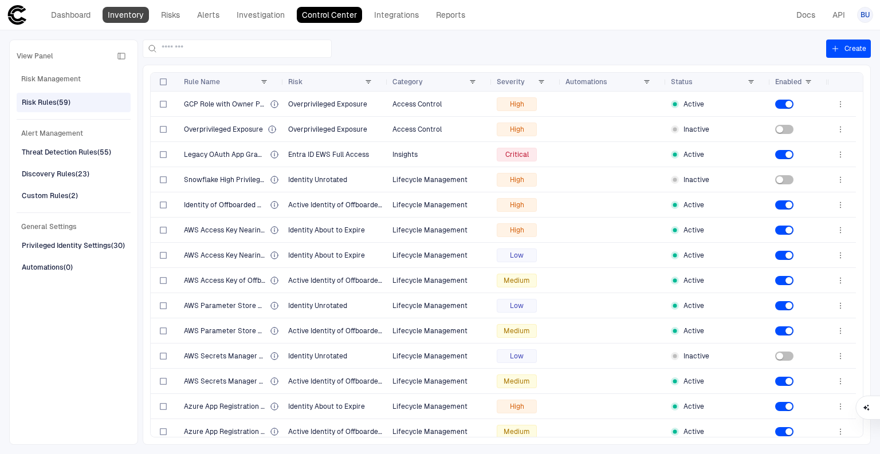
click at [138, 13] on link "Inventory" at bounding box center [126, 15] width 46 height 16
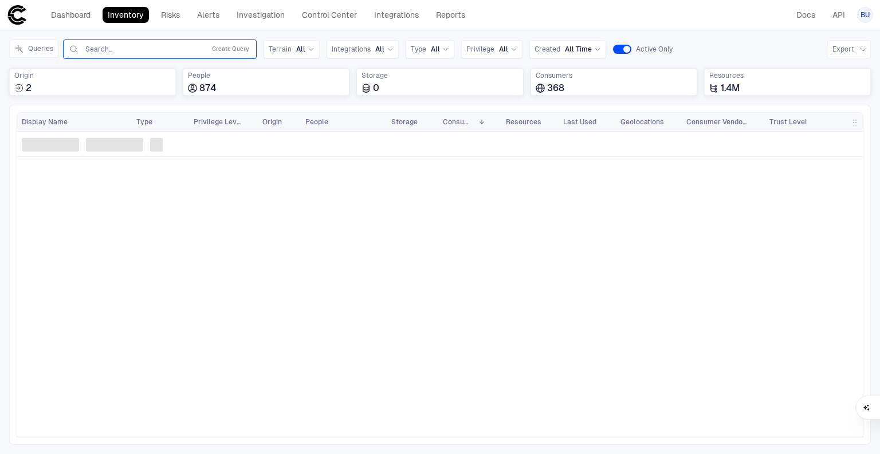
drag, startPoint x: 123, startPoint y: 55, endPoint x: 120, endPoint y: 50, distance: 5.9
click at [123, 55] on div "Search... Create Query" at bounding box center [159, 49] width 183 height 14
click at [120, 48] on input "text" at bounding box center [142, 49] width 116 height 9
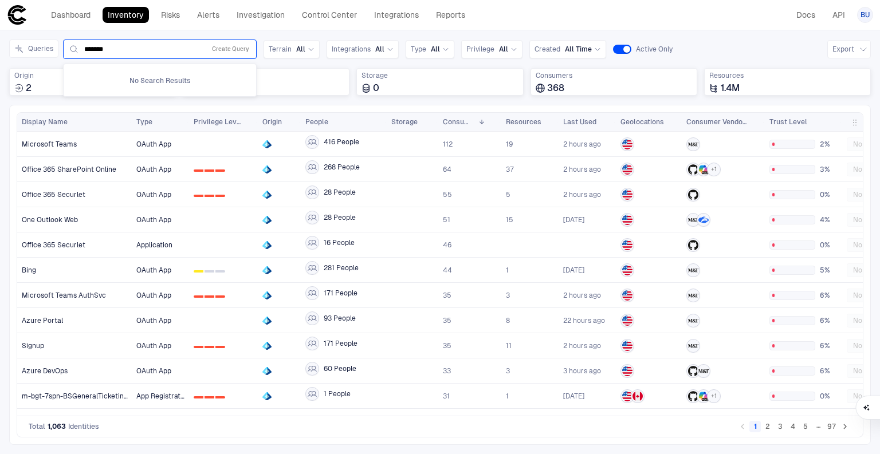
type input "*******"
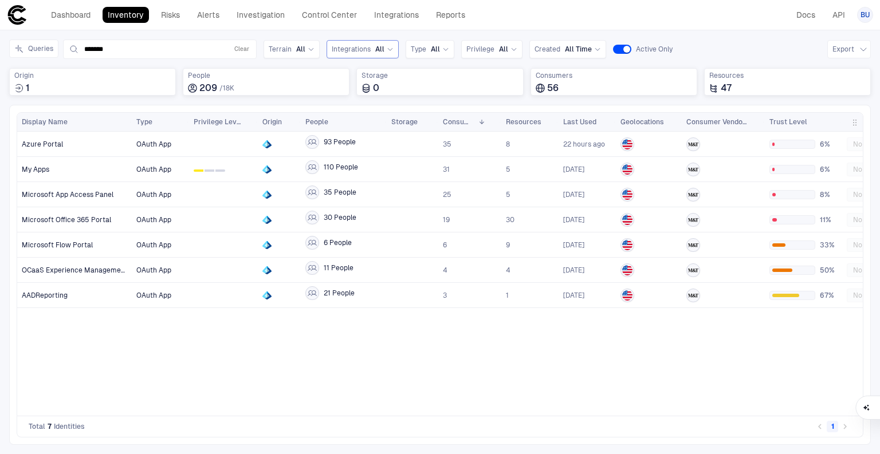
drag, startPoint x: 362, startPoint y: 10, endPoint x: 356, endPoint y: 48, distance: 38.2
click at [362, 10] on div "Dashboard Inventory Risks Alerts Investigation Control Center Integrations Repo…" at bounding box center [258, 15] width 424 height 16
click at [346, 12] on link "Control Center" at bounding box center [329, 15] width 65 height 16
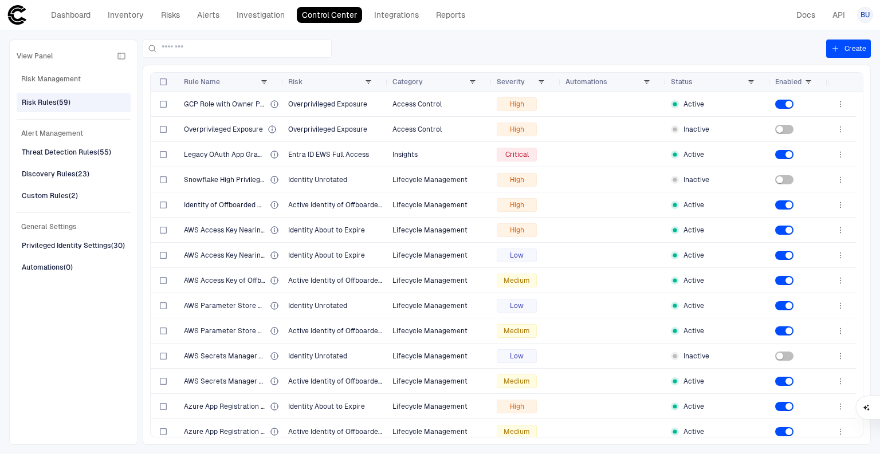
click at [848, 48] on button "Create" at bounding box center [848, 49] width 45 height 18
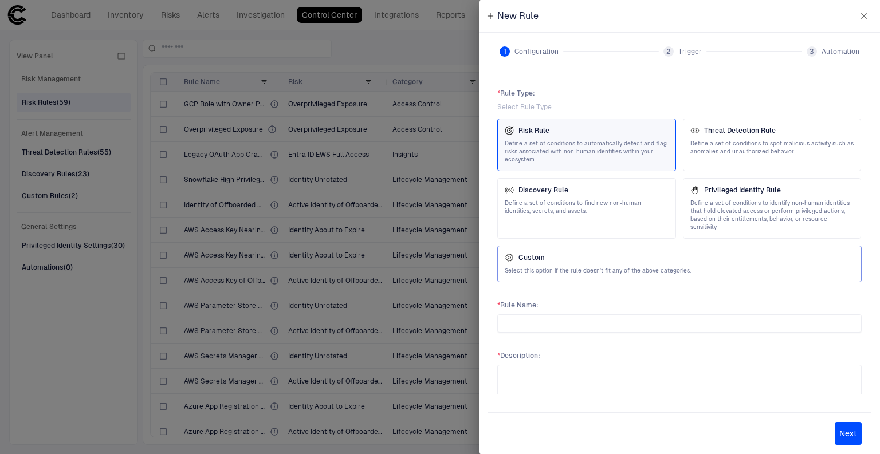
click at [597, 267] on span "Select this option if the rule doesn't fit any of the above categories." at bounding box center [679, 271] width 349 height 8
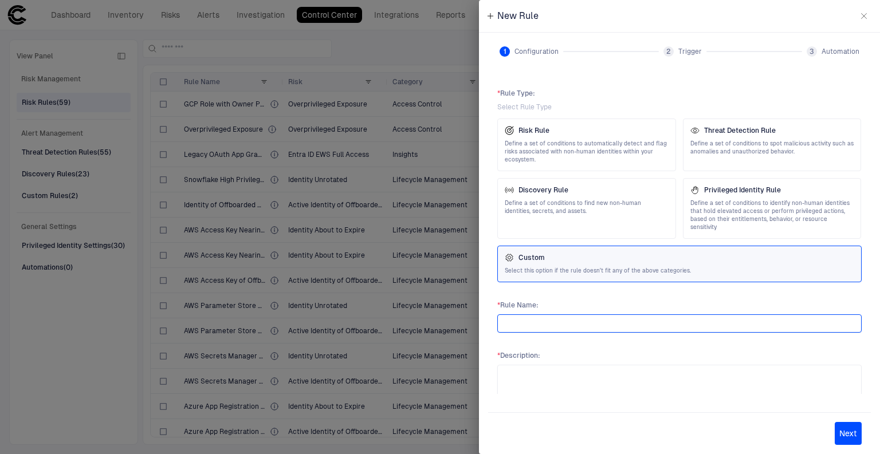
click at [698, 316] on input "text" at bounding box center [679, 323] width 354 height 17
type input "*****"
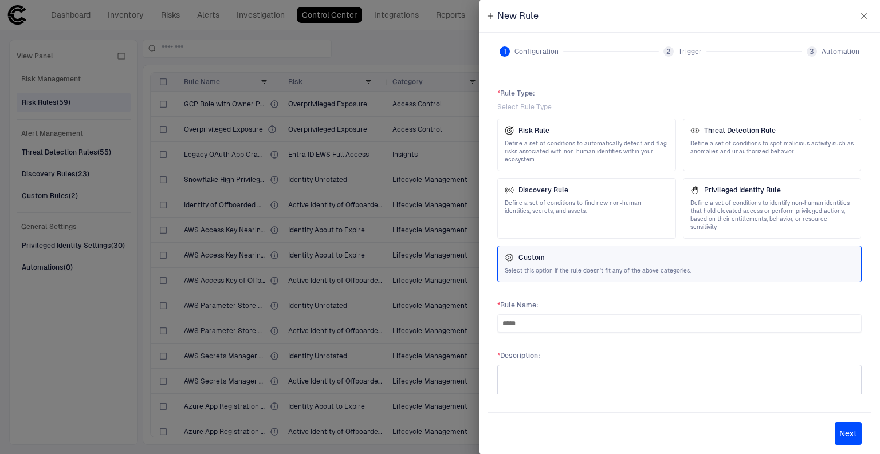
click at [616, 365] on div at bounding box center [679, 388] width 364 height 47
click at [619, 373] on textarea at bounding box center [679, 388] width 354 height 37
type textarea "*****"
click at [849, 430] on button "Next" at bounding box center [847, 433] width 27 height 23
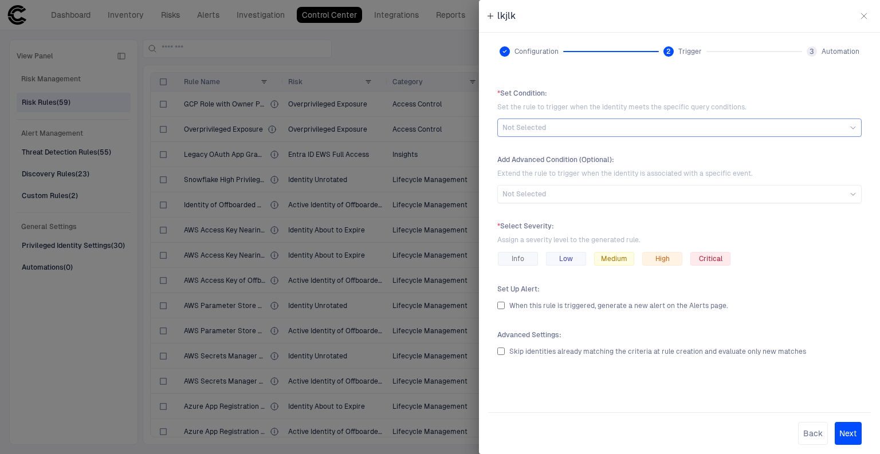
click at [552, 120] on div "Not Selected" at bounding box center [679, 128] width 364 height 18
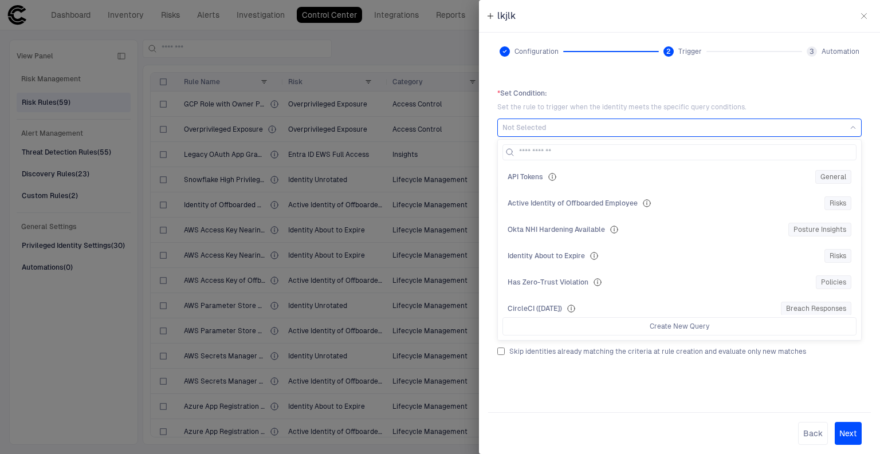
click at [177, 57] on div at bounding box center [440, 227] width 880 height 454
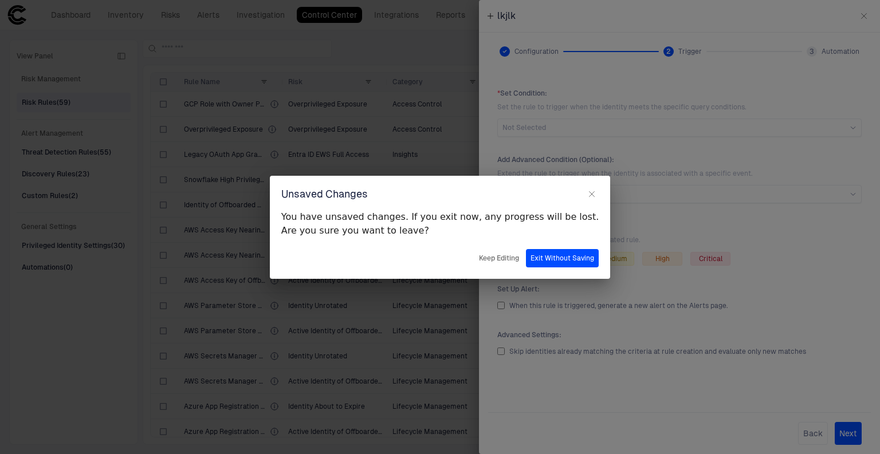
click at [124, 29] on div "Unsaved Changes You have unsaved changes. If you exit now, any progress will be…" at bounding box center [440, 227] width 880 height 454
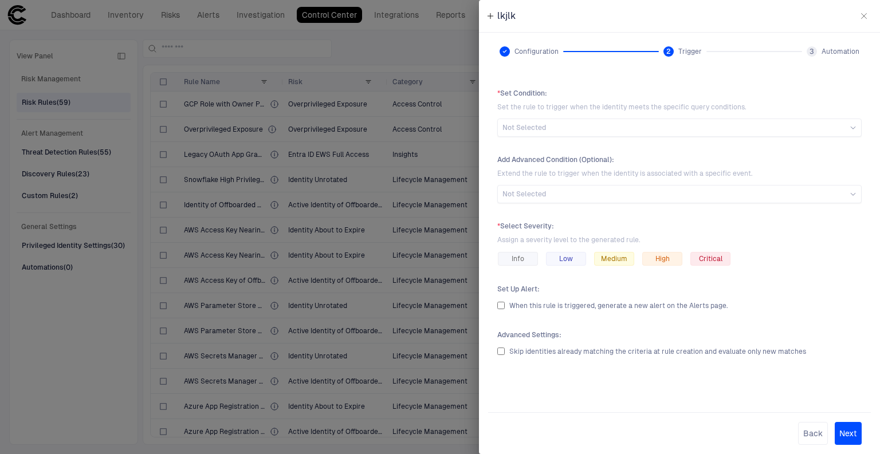
click at [411, 246] on div at bounding box center [440, 227] width 880 height 454
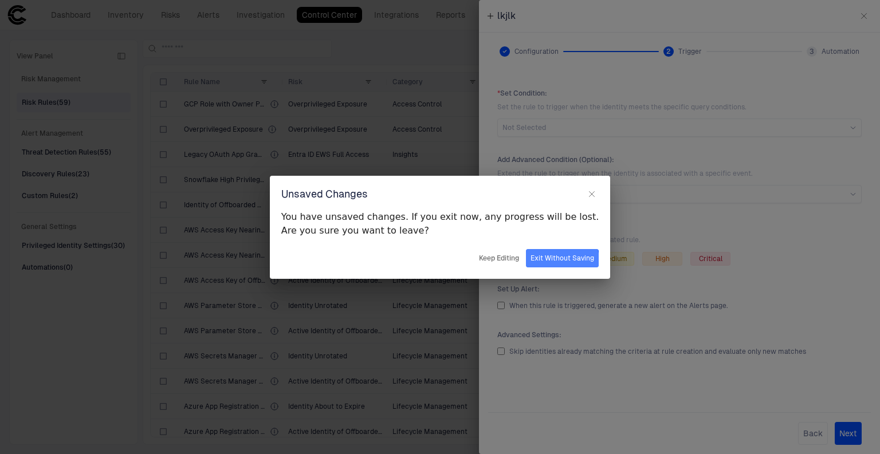
click at [527, 261] on button "Exit Without Saving" at bounding box center [562, 258] width 73 height 18
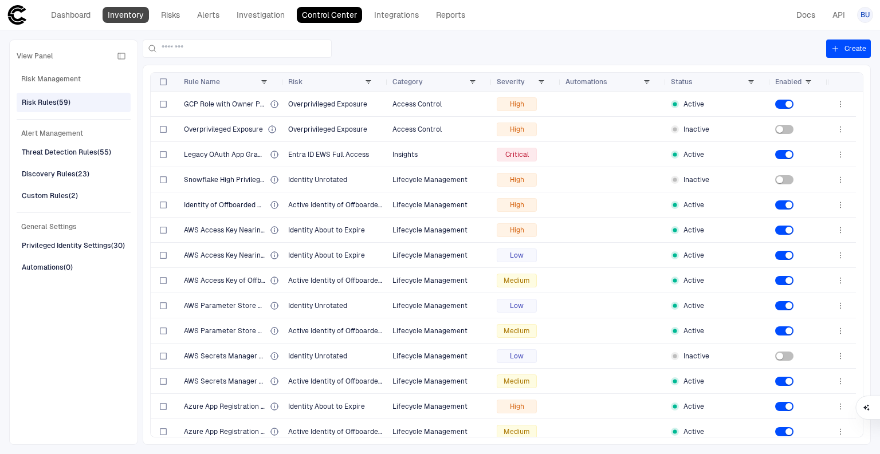
click at [124, 16] on link "Inventory" at bounding box center [126, 15] width 46 height 16
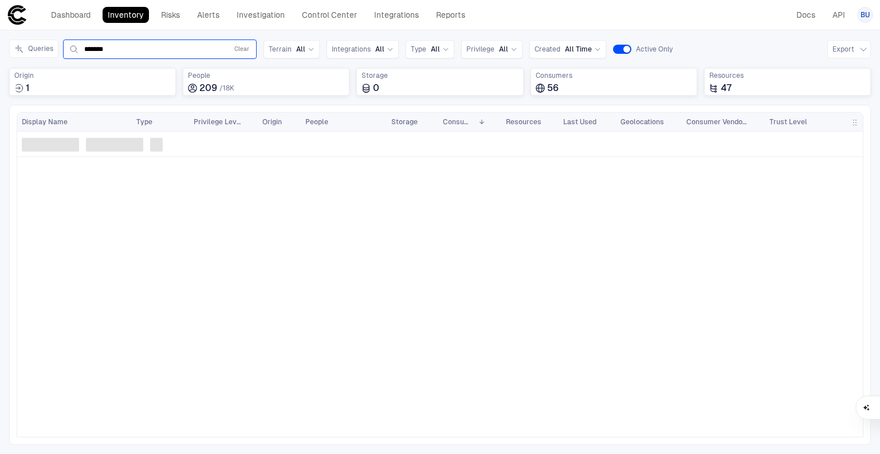
drag, startPoint x: 158, startPoint y: 45, endPoint x: 128, endPoint y: 49, distance: 29.6
click at [57, 45] on div "Queries ******* Clear" at bounding box center [132, 49] width 247 height 19
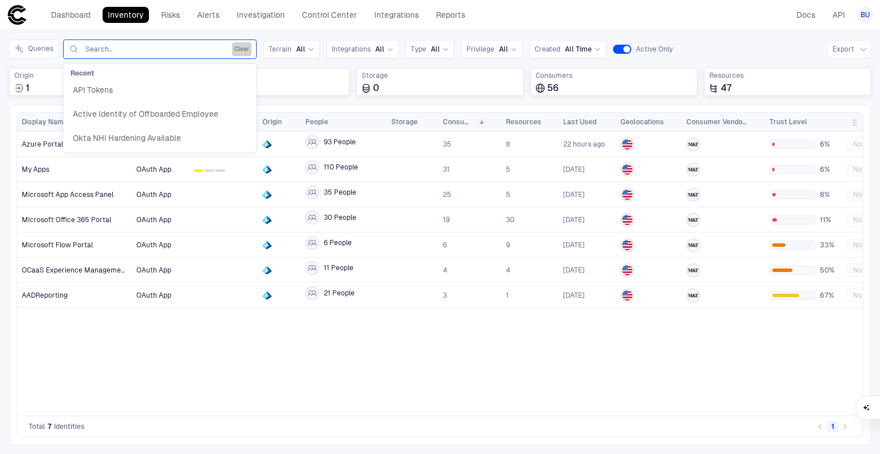
click at [241, 49] on button "Clear" at bounding box center [241, 49] width 19 height 14
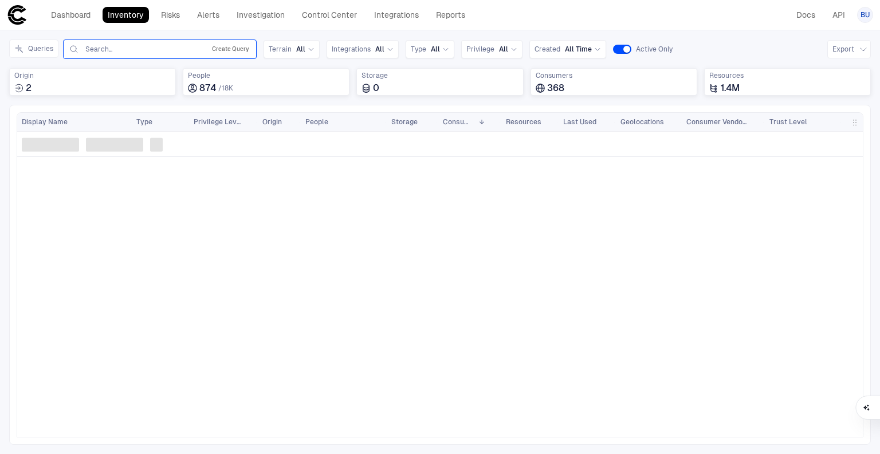
click at [229, 48] on button "Create Query" at bounding box center [231, 49] width 42 height 14
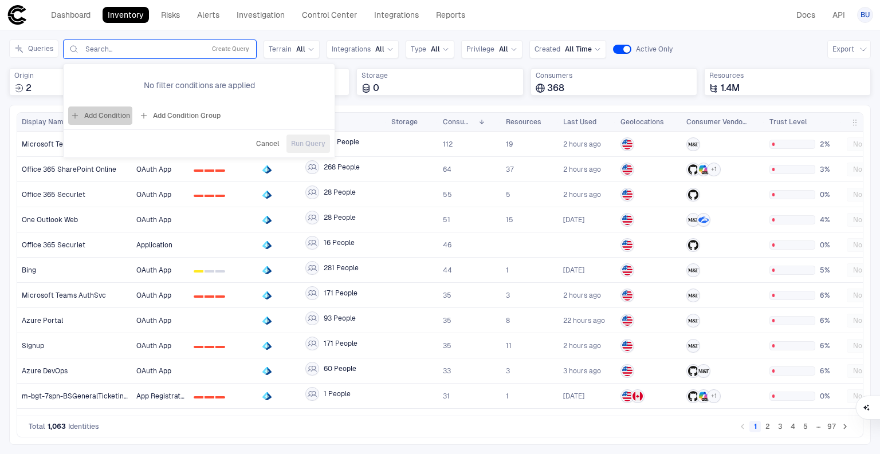
click at [114, 115] on button "Add Condition" at bounding box center [100, 116] width 64 height 18
click at [142, 82] on span "Origin: Name" at bounding box center [130, 82] width 43 height 9
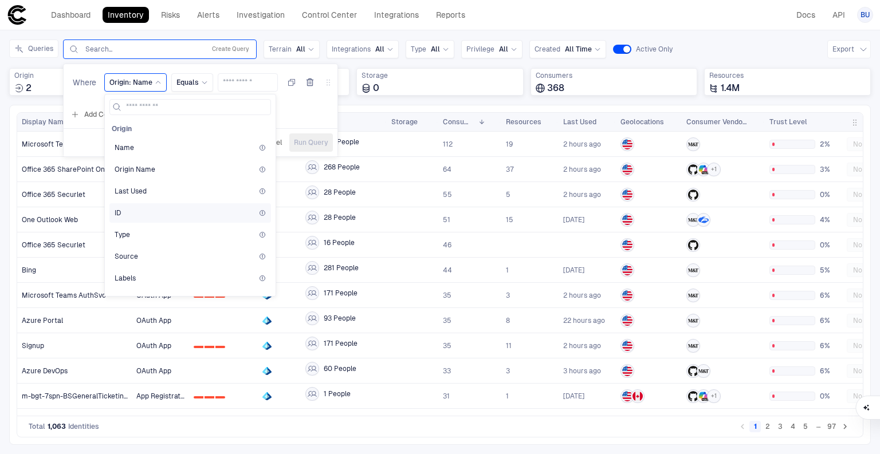
click at [130, 211] on div "ID" at bounding box center [190, 212] width 151 height 9
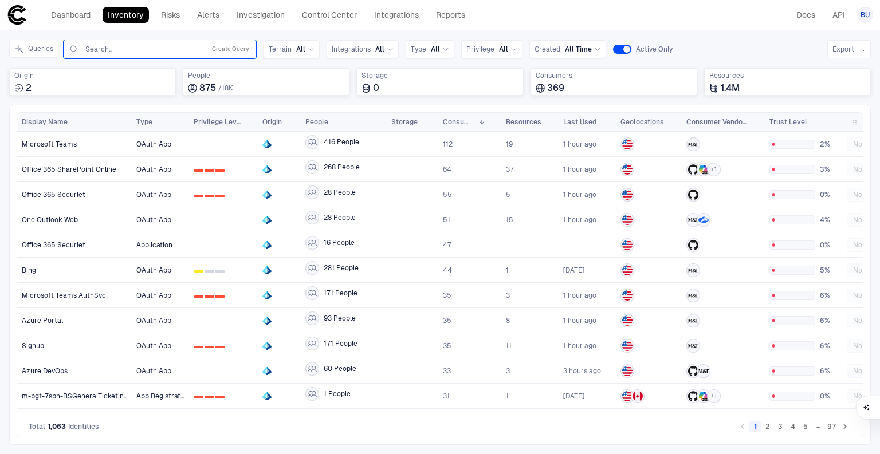
click at [117, 49] on input "text" at bounding box center [142, 49] width 116 height 9
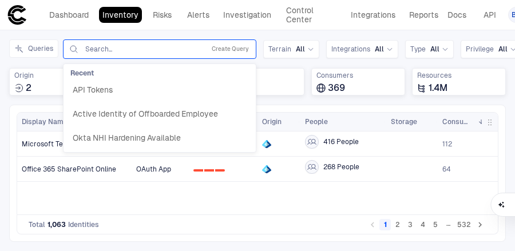
click at [145, 49] on input "text" at bounding box center [142, 49] width 116 height 9
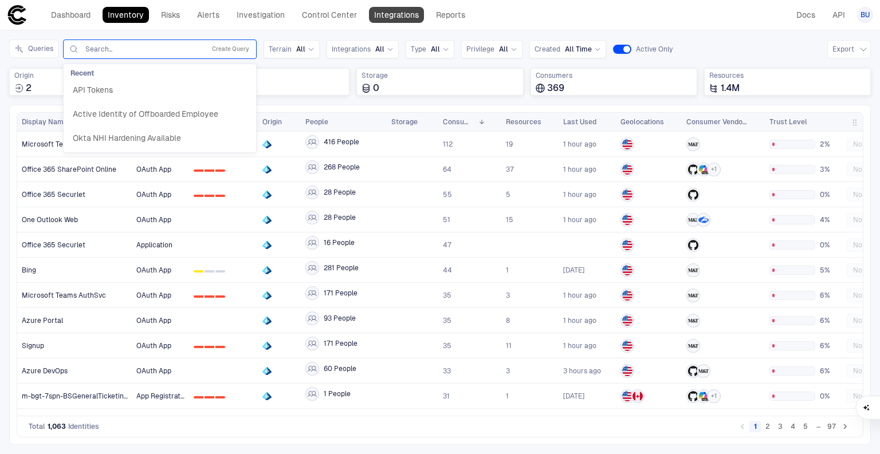
drag, startPoint x: 414, startPoint y: 13, endPoint x: 686, endPoint y: 137, distance: 298.6
click at [414, 13] on link "Integrations" at bounding box center [396, 15] width 55 height 16
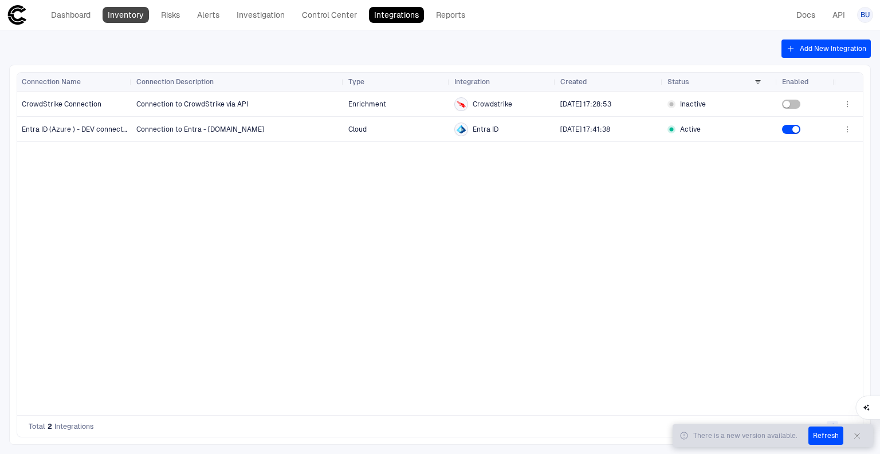
click at [117, 15] on link "Inventory" at bounding box center [126, 15] width 46 height 16
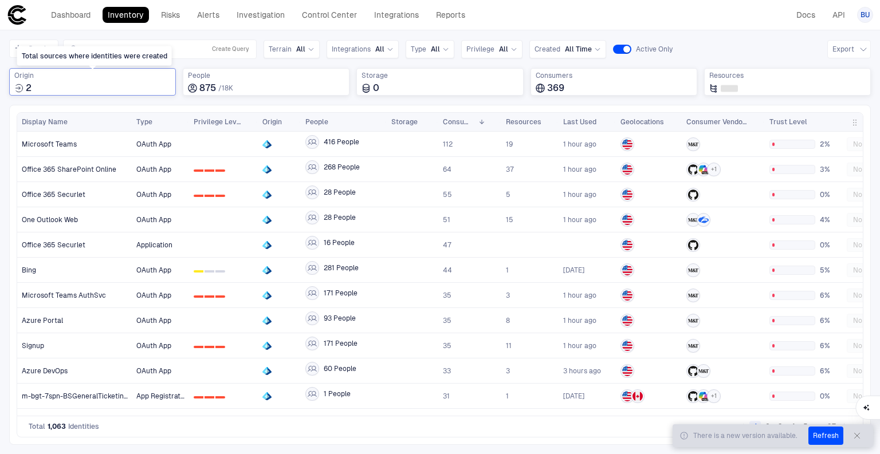
drag, startPoint x: 133, startPoint y: 73, endPoint x: 111, endPoint y: 88, distance: 26.8
click at [133, 73] on span "Origin" at bounding box center [92, 75] width 156 height 9
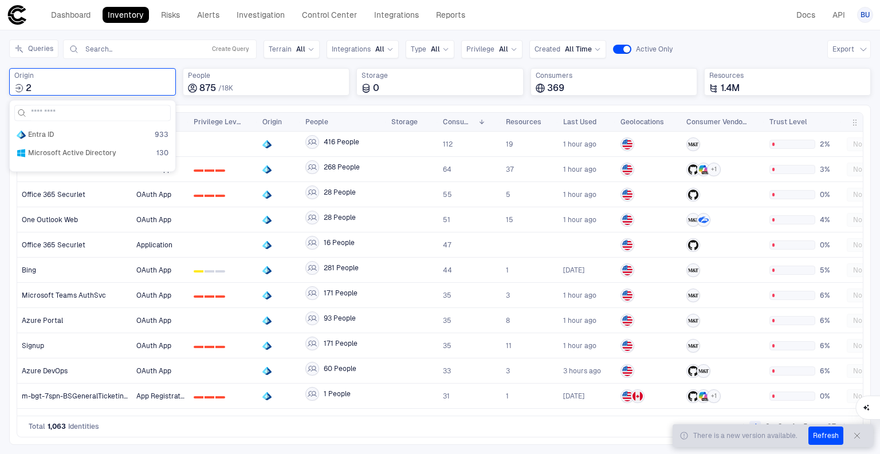
drag, startPoint x: 727, startPoint y: 30, endPoint x: 638, endPoint y: 49, distance: 90.8
click at [727, 30] on div "Inventory Navigator Discovery AD Service Accounts Access from Non-Org Addresses…" at bounding box center [440, 242] width 880 height 424
click at [636, 48] on span "Active Only" at bounding box center [654, 49] width 37 height 9
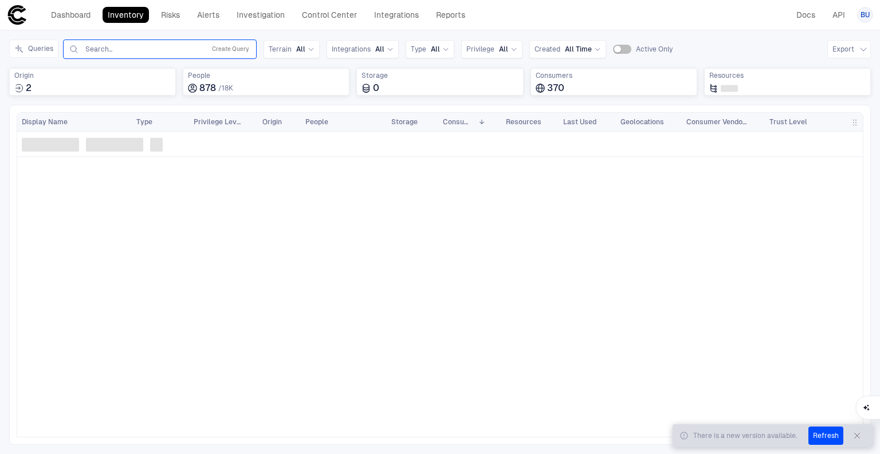
click at [117, 48] on input "text" at bounding box center [142, 49] width 116 height 9
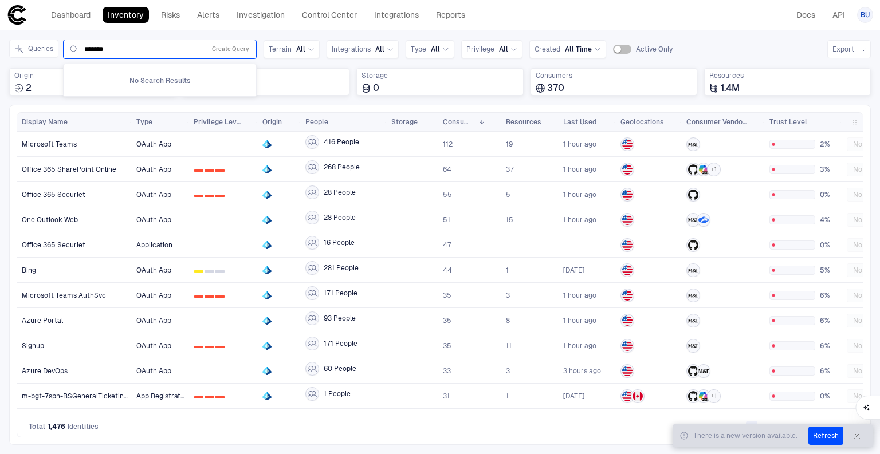
type input "*******"
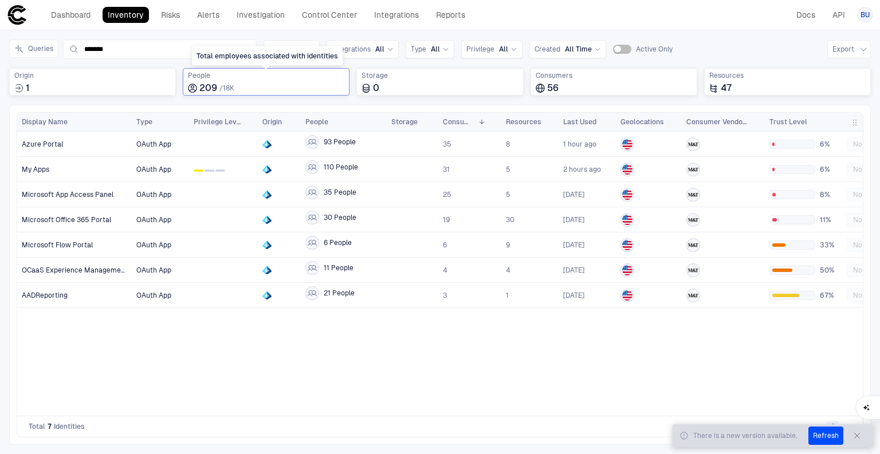
click at [222, 85] on span "/" at bounding box center [220, 88] width 3 height 8
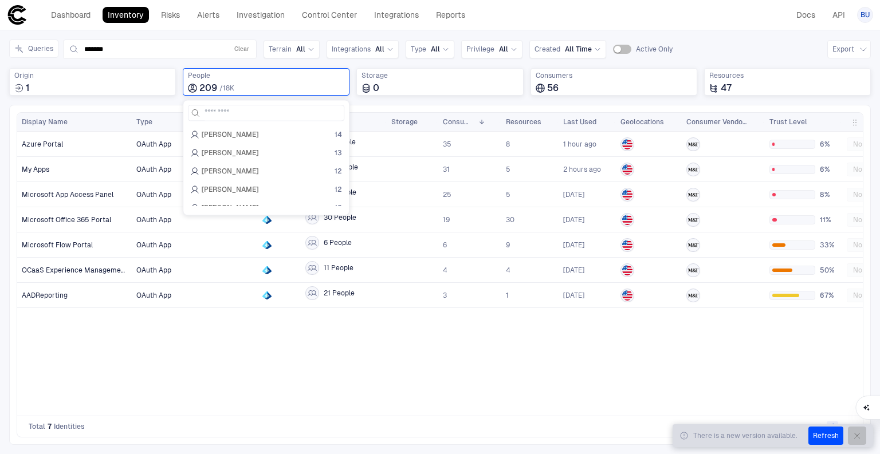
click at [857, 432] on icon "button" at bounding box center [856, 435] width 9 height 9
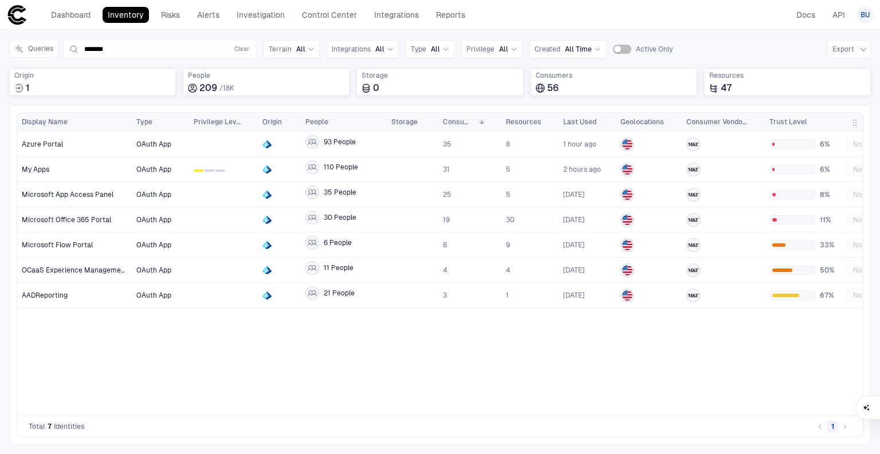
click at [744, 21] on div "Dashboard Inventory Risks Alerts Investigation Control Center Integrations Repo…" at bounding box center [440, 15] width 866 height 21
click at [408, 11] on link "Integrations" at bounding box center [396, 15] width 55 height 16
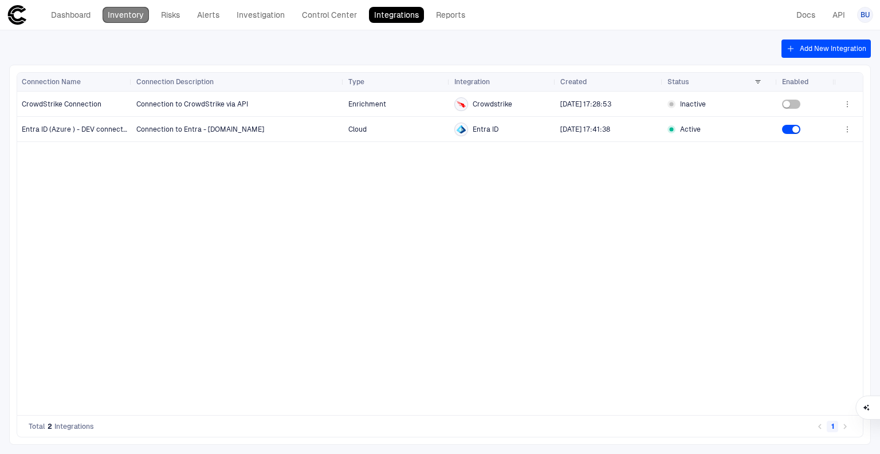
click at [124, 14] on link "Inventory" at bounding box center [126, 15] width 46 height 16
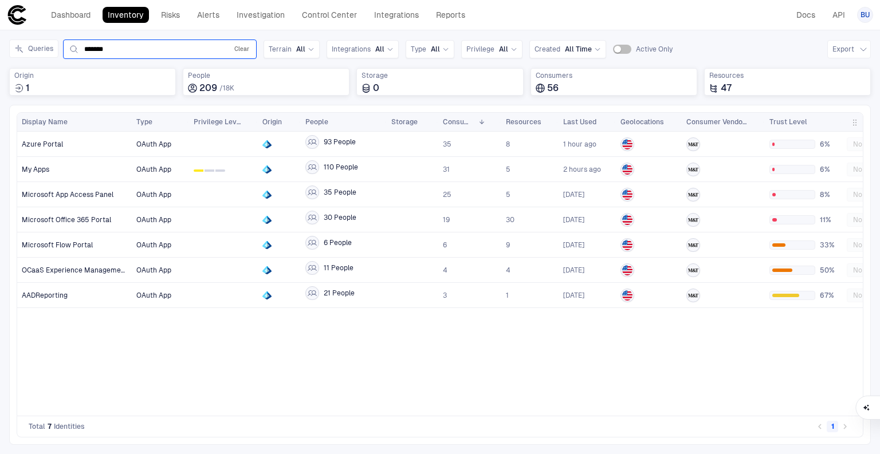
click at [247, 49] on button "Clear" at bounding box center [241, 49] width 19 height 14
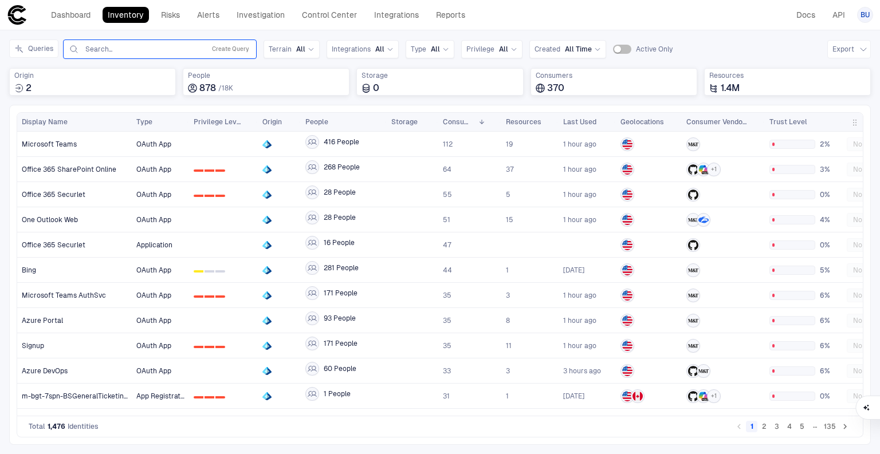
click at [132, 50] on input "text" at bounding box center [142, 49] width 116 height 9
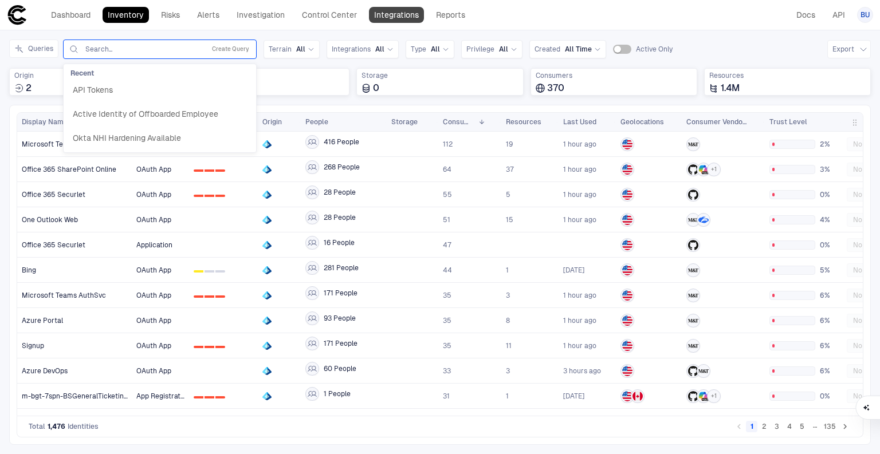
click at [404, 18] on link "Integrations" at bounding box center [396, 15] width 55 height 16
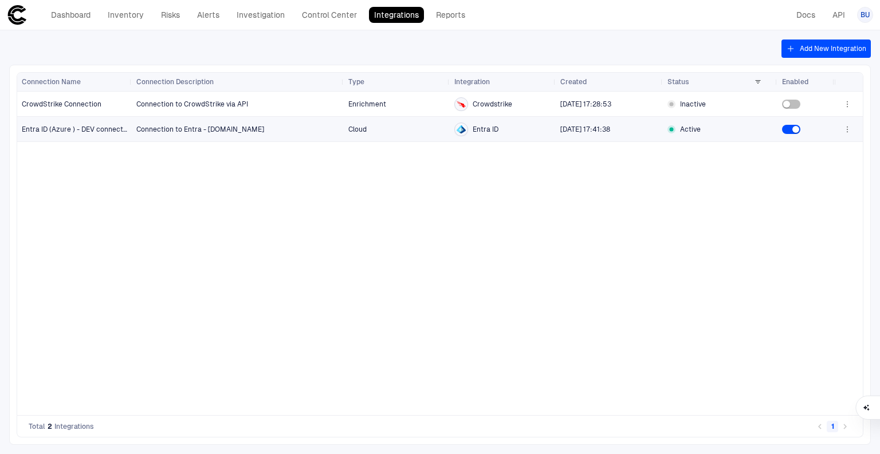
click at [847, 127] on icon "button" at bounding box center [847, 127] width 1 height 1
click at [803, 153] on li "Edit" at bounding box center [810, 155] width 77 height 18
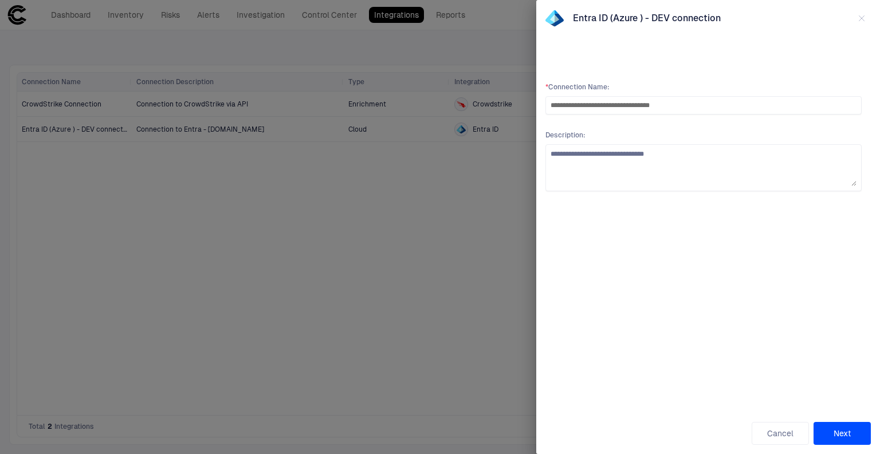
click at [834, 426] on button "Next" at bounding box center [841, 433] width 57 height 23
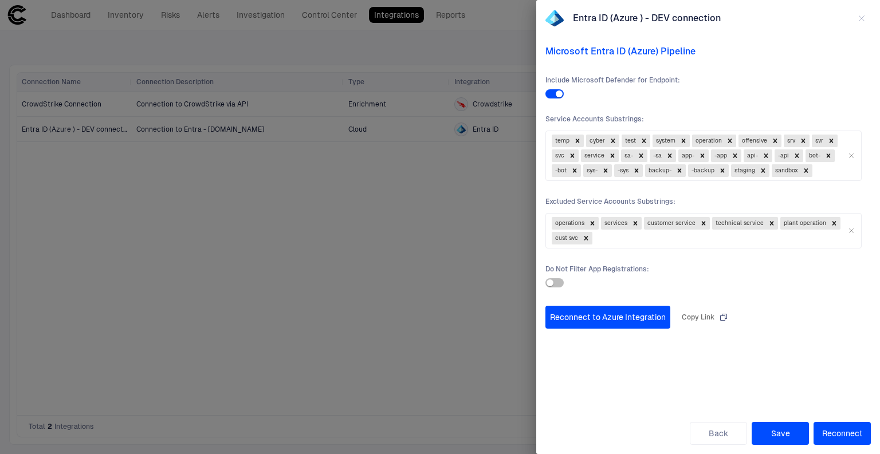
click at [241, 218] on div at bounding box center [440, 227] width 880 height 454
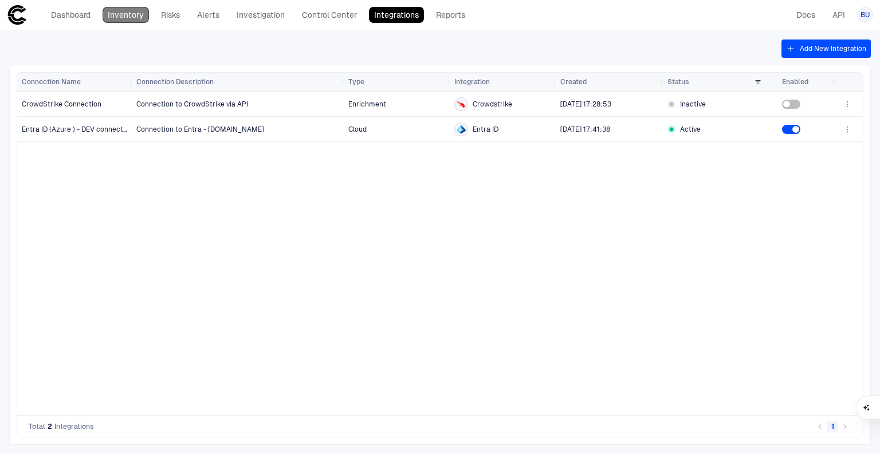
click at [133, 11] on link "Inventory" at bounding box center [126, 15] width 46 height 16
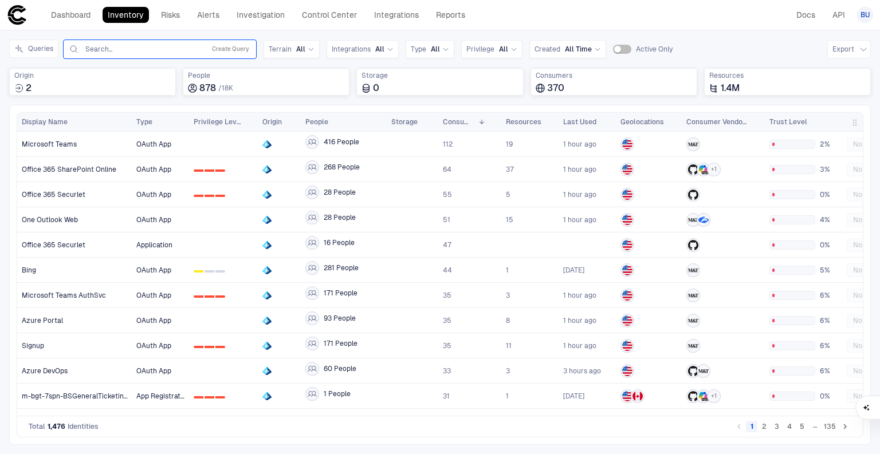
click at [115, 50] on input "text" at bounding box center [142, 49] width 116 height 9
type input "******"
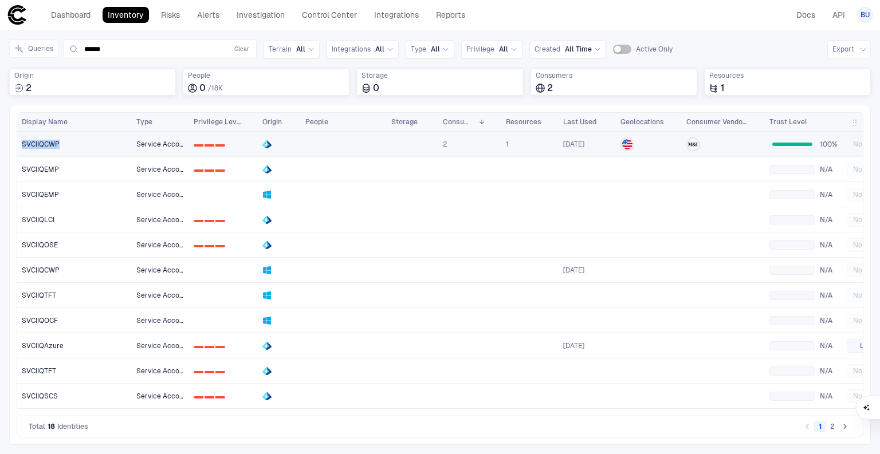
drag, startPoint x: 61, startPoint y: 142, endPoint x: 23, endPoint y: 140, distance: 38.4
click at [23, 140] on div "SVCIIQCWP" at bounding box center [75, 144] width 106 height 9
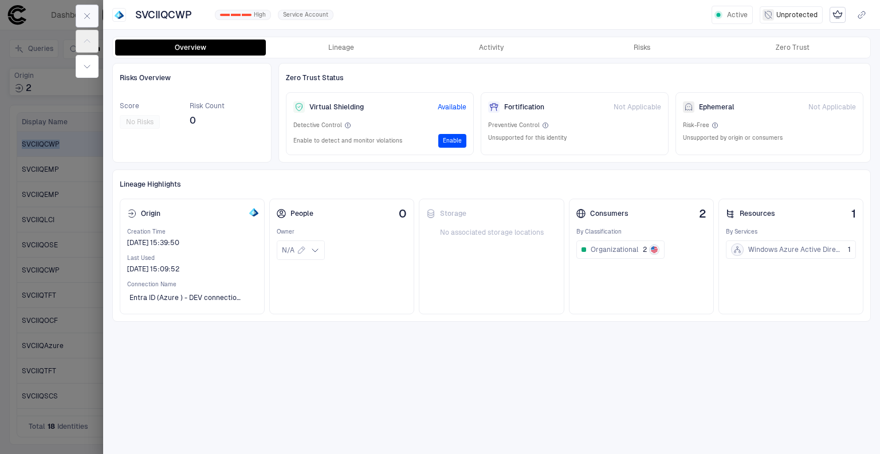
click at [85, 14] on icon "button" at bounding box center [87, 16] width 5 height 5
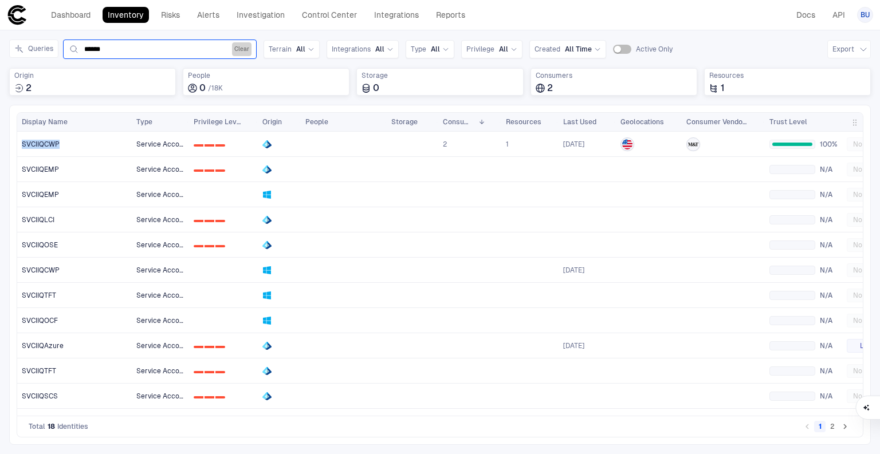
click at [241, 50] on button "Clear" at bounding box center [241, 49] width 19 height 14
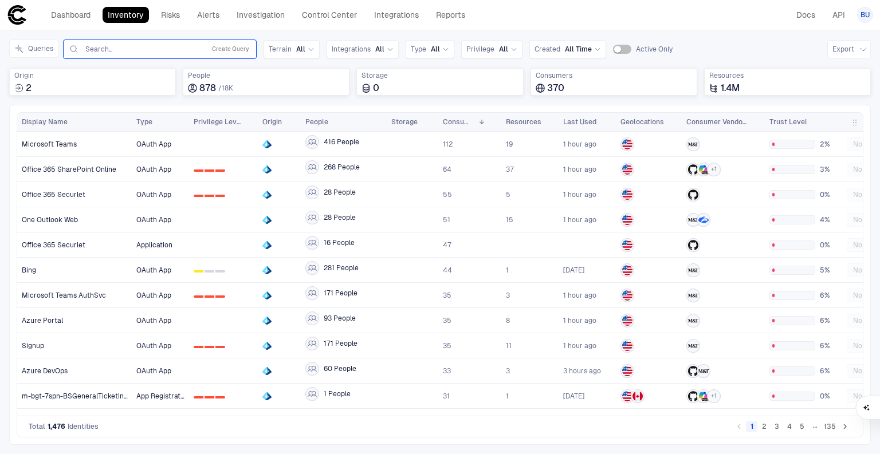
click at [153, 48] on input "text" at bounding box center [142, 49] width 116 height 9
paste input "*********"
type input "*********"
drag, startPoint x: 179, startPoint y: 50, endPoint x: 50, endPoint y: 56, distance: 129.0
click at [50, 56] on div "Queries 0 results available for search term SVCIIQCWP. Use Up and Down to choos…" at bounding box center [132, 49] width 247 height 19
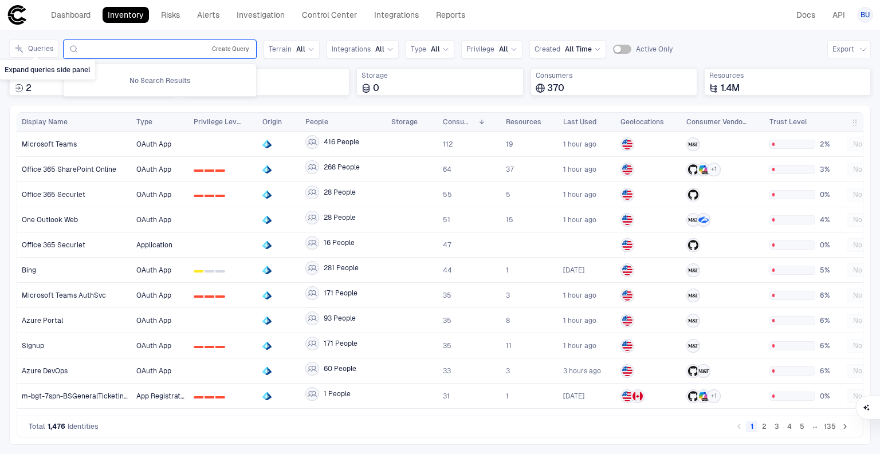
click at [216, 48] on button "Create Query" at bounding box center [231, 49] width 42 height 14
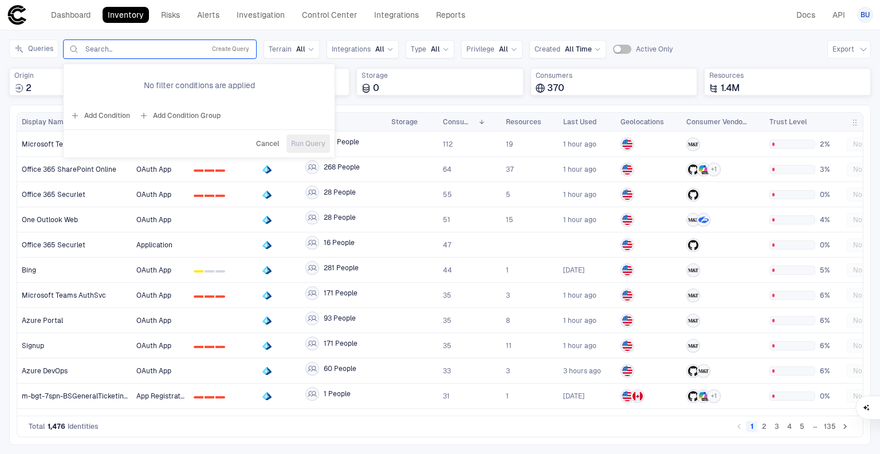
click at [100, 115] on button "Add Condition" at bounding box center [100, 116] width 64 height 18
click at [238, 82] on input "text" at bounding box center [248, 82] width 50 height 17
paste input "*********"
type input "*********"
click at [306, 140] on span "Run Query" at bounding box center [311, 142] width 34 height 9
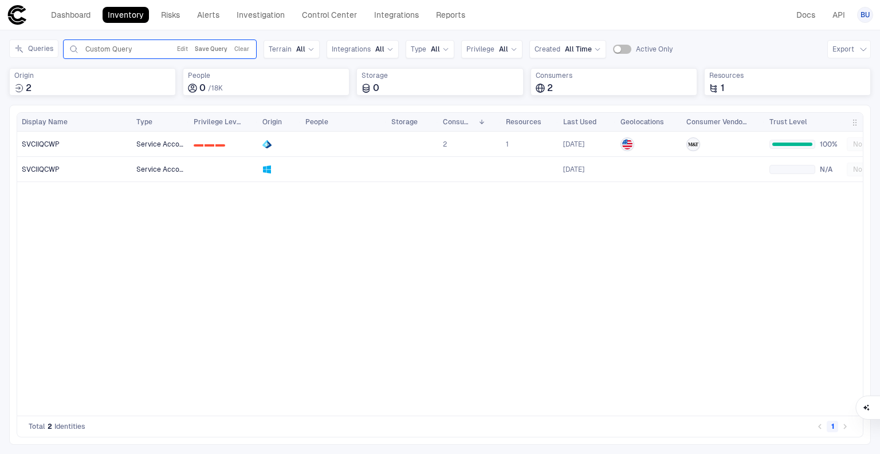
click at [211, 50] on button "Save Query" at bounding box center [210, 49] width 37 height 14
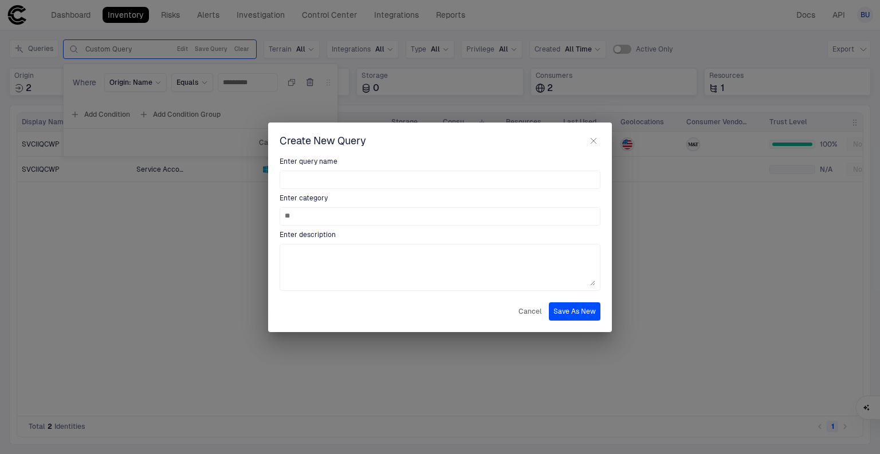
type input "*"
type input "**********"
click at [413, 261] on textarea at bounding box center [440, 267] width 310 height 37
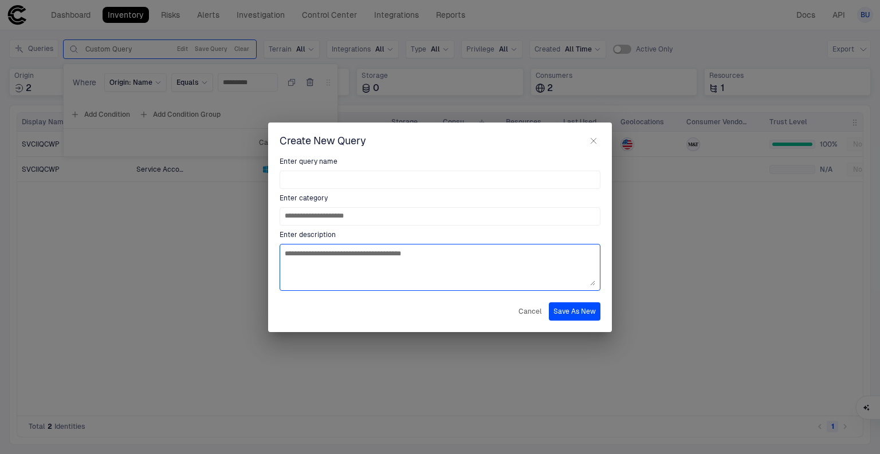
type textarea "**********"
click at [591, 312] on button "Save As New" at bounding box center [575, 311] width 52 height 18
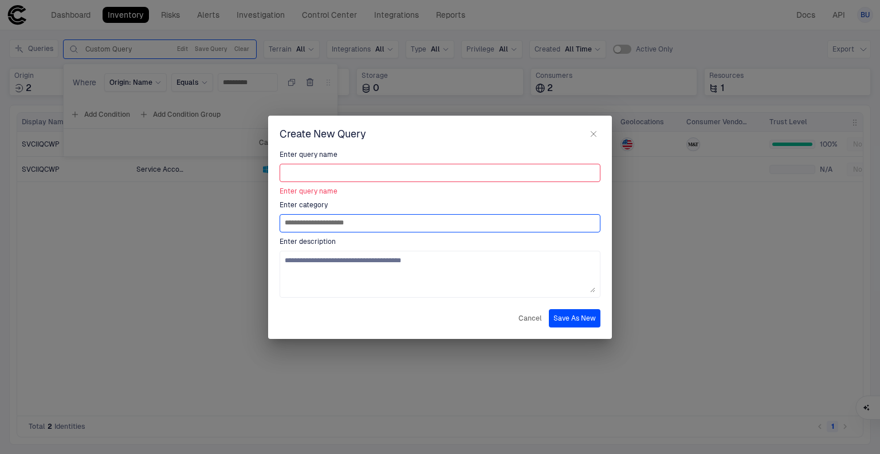
drag, startPoint x: 364, startPoint y: 227, endPoint x: 190, endPoint y: 222, distance: 174.2
click at [190, 222] on div "**********" at bounding box center [440, 227] width 880 height 454
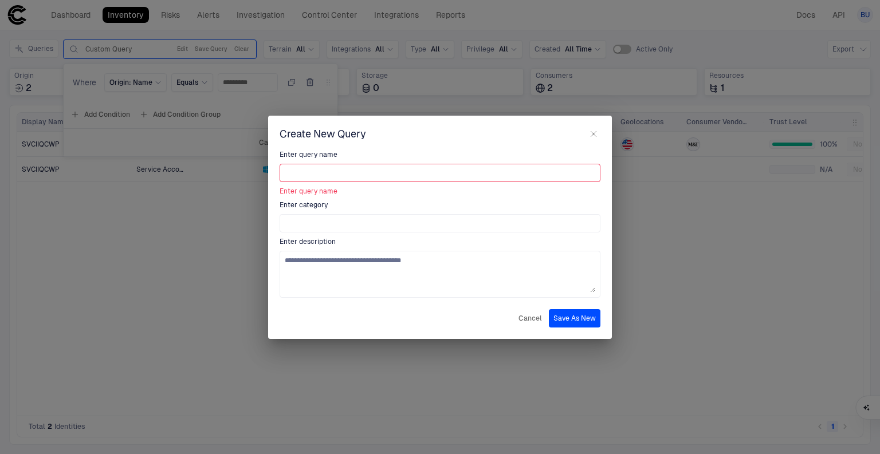
click at [295, 171] on input at bounding box center [440, 172] width 310 height 17
paste input "**********"
type input "**********"
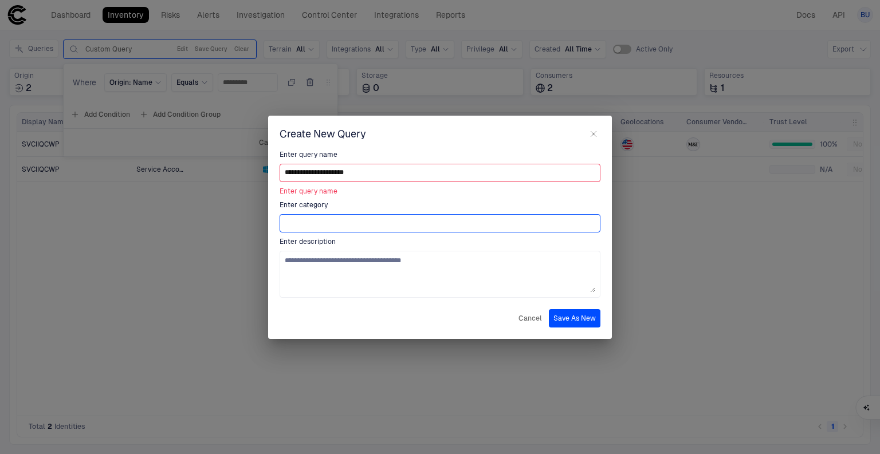
click at [297, 222] on input at bounding box center [440, 223] width 310 height 17
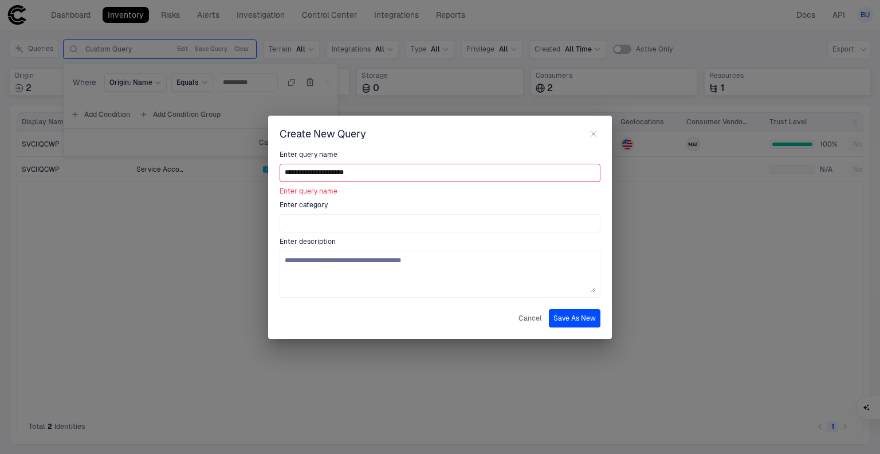
click at [567, 320] on button "Save As New" at bounding box center [575, 318] width 52 height 18
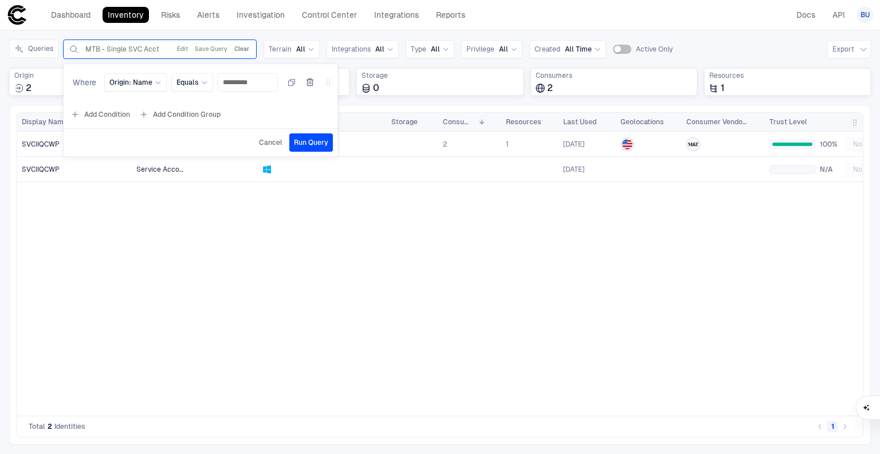
click at [246, 46] on button "Clear" at bounding box center [241, 49] width 19 height 14
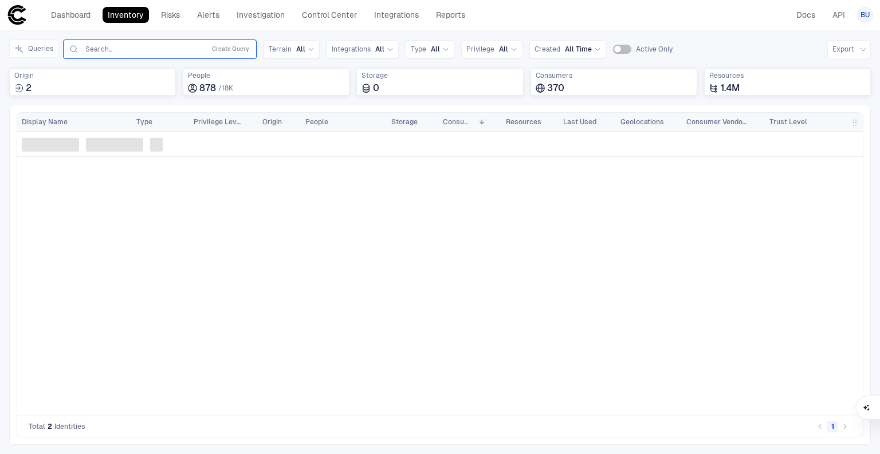
click at [138, 48] on input "text" at bounding box center [142, 49] width 116 height 9
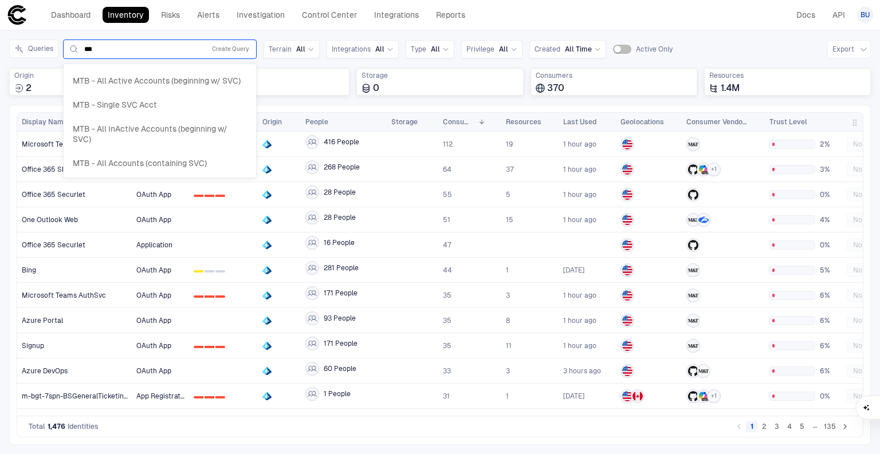
type input "***"
click at [403, 14] on link "Integrations" at bounding box center [396, 15] width 55 height 16
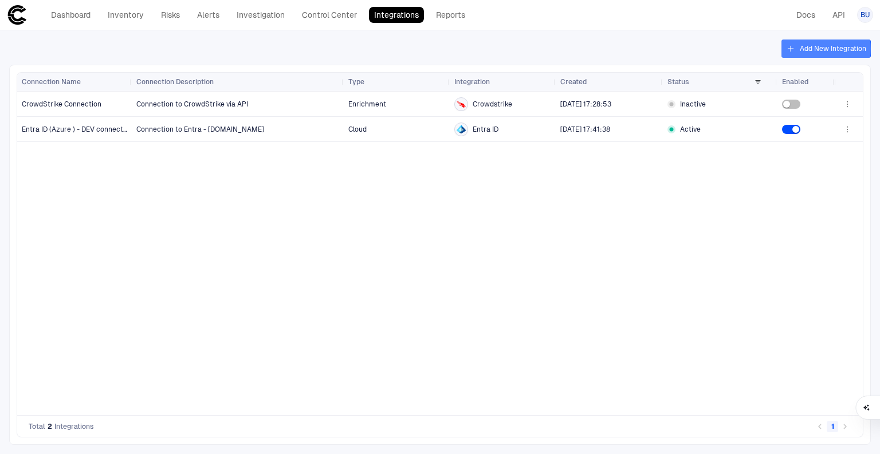
click at [802, 49] on button "Add New Integration" at bounding box center [825, 49] width 89 height 18
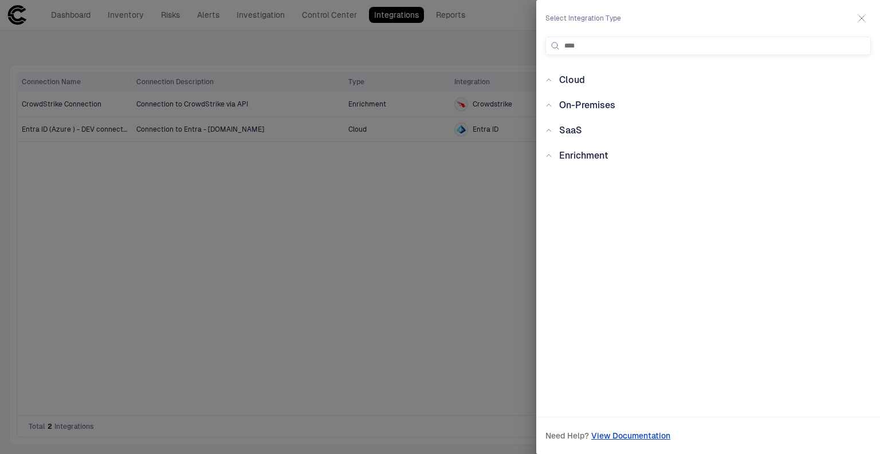
type input "****"
drag, startPoint x: 468, startPoint y: 44, endPoint x: 461, endPoint y: 44, distance: 7.4
click at [467, 44] on div at bounding box center [440, 227] width 880 height 454
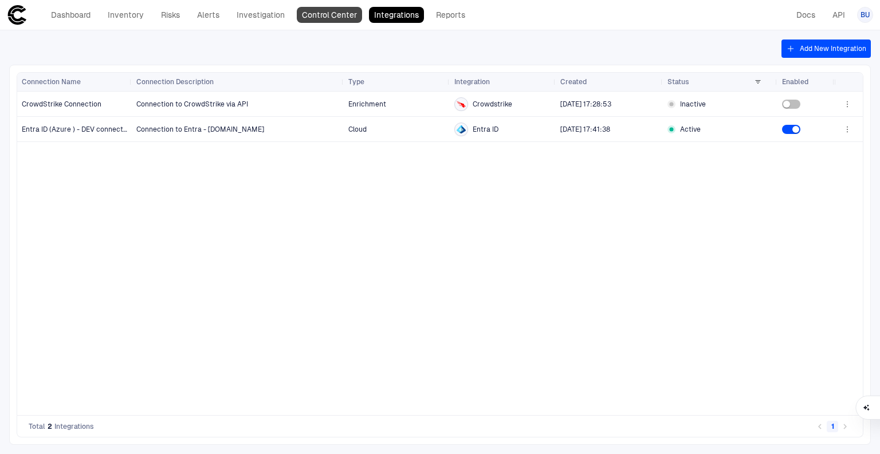
click at [314, 16] on link "Control Center" at bounding box center [329, 15] width 65 height 16
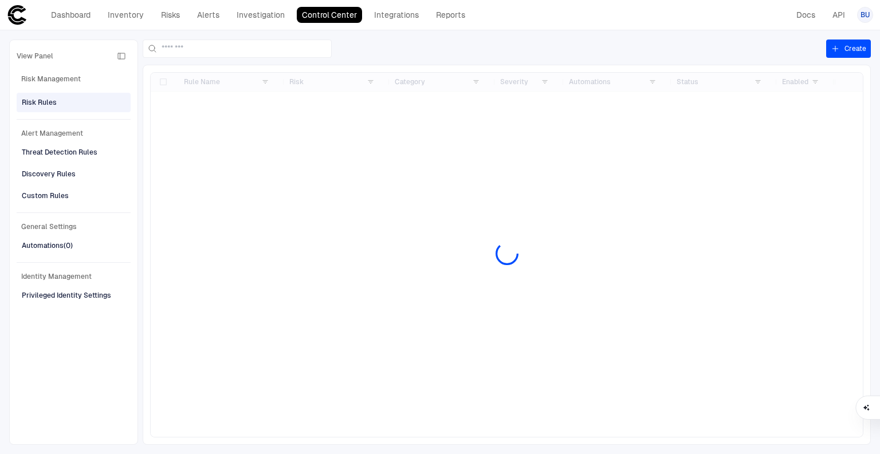
click at [843, 45] on button "Create" at bounding box center [848, 49] width 45 height 18
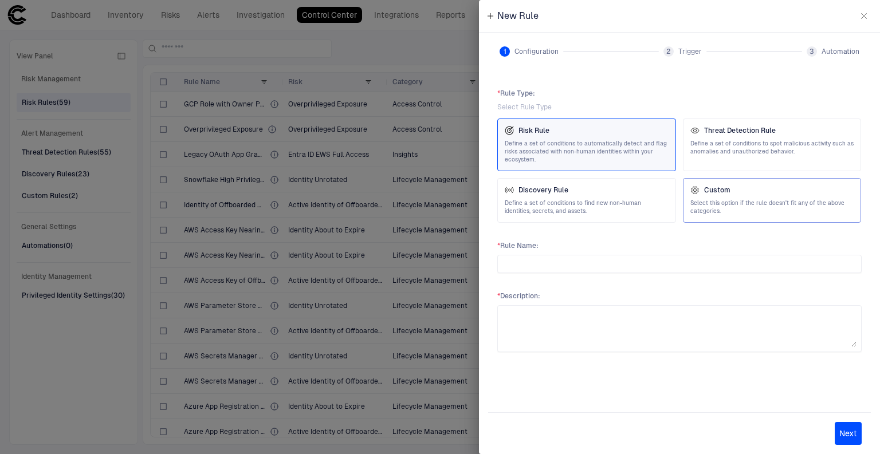
click at [771, 204] on span "Select this option if the rule doesn't fit any of the above categories." at bounding box center [772, 207] width 164 height 16
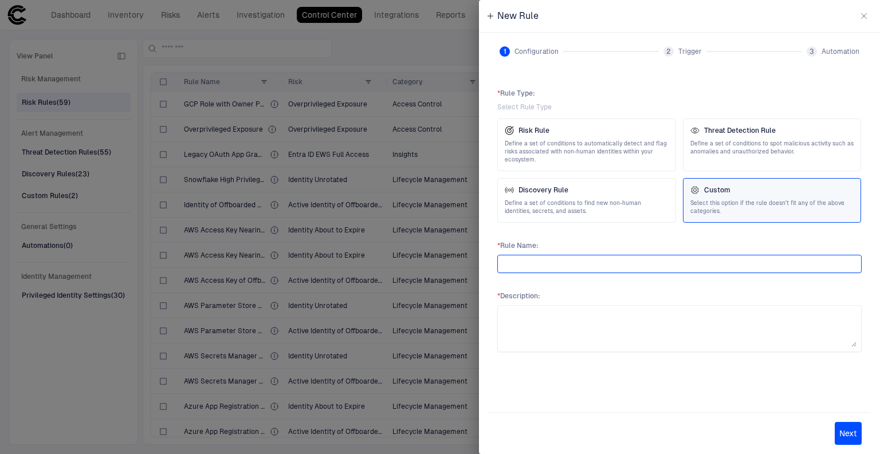
click at [529, 266] on input "text" at bounding box center [679, 263] width 354 height 17
type input "****"
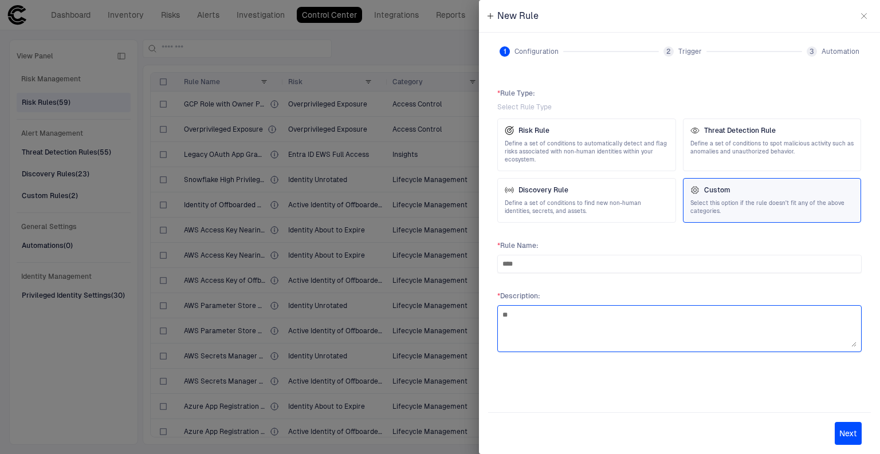
drag, startPoint x: 544, startPoint y: 324, endPoint x: 606, endPoint y: 341, distance: 64.2
type textarea "******"
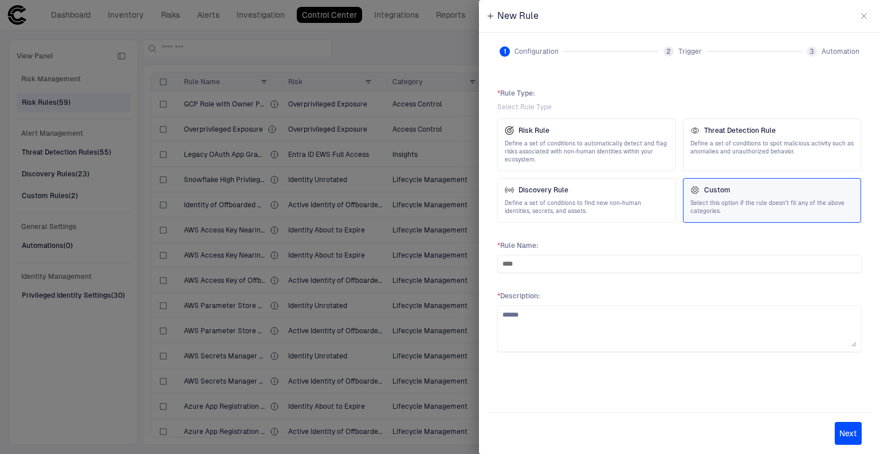
click at [852, 438] on button "Next" at bounding box center [847, 433] width 27 height 23
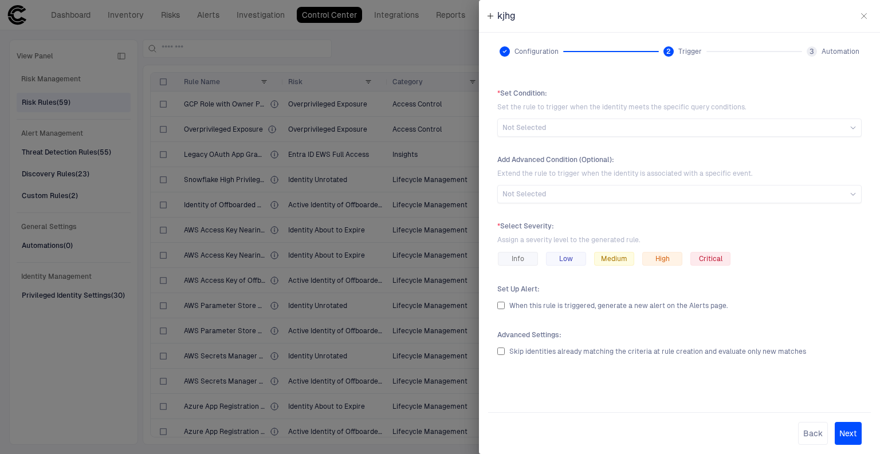
click at [857, 430] on button "Next" at bounding box center [847, 433] width 27 height 23
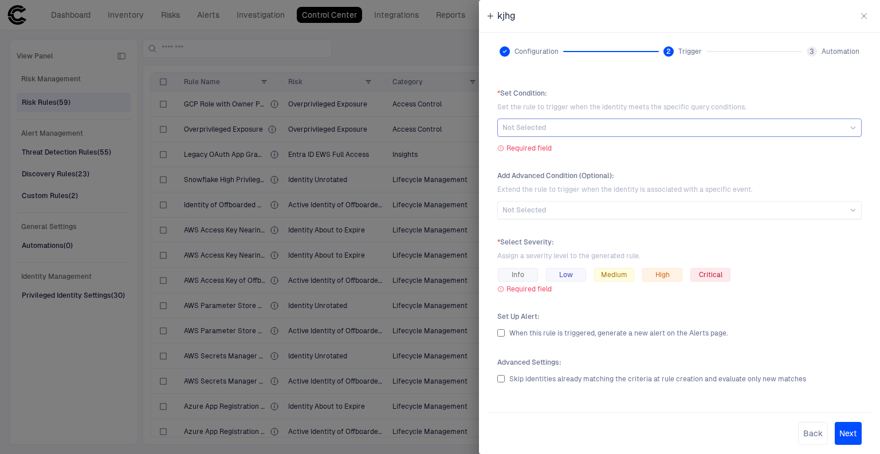
click at [548, 131] on div "Not Selected" at bounding box center [679, 127] width 354 height 9
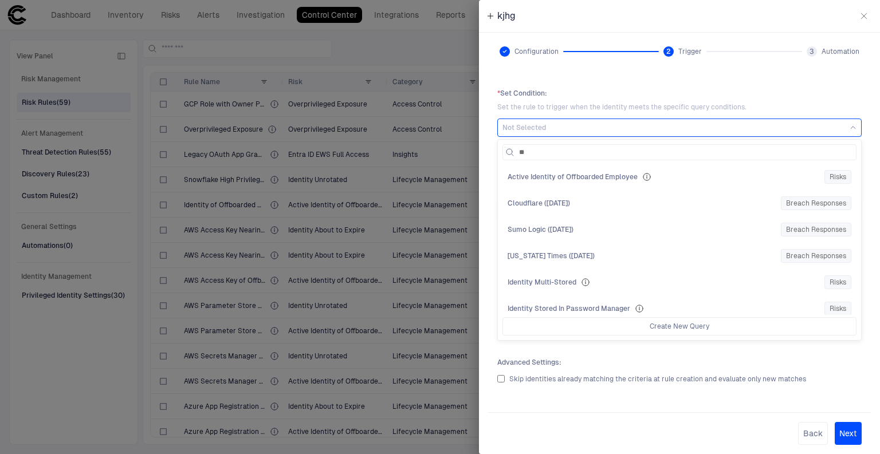
type input "***"
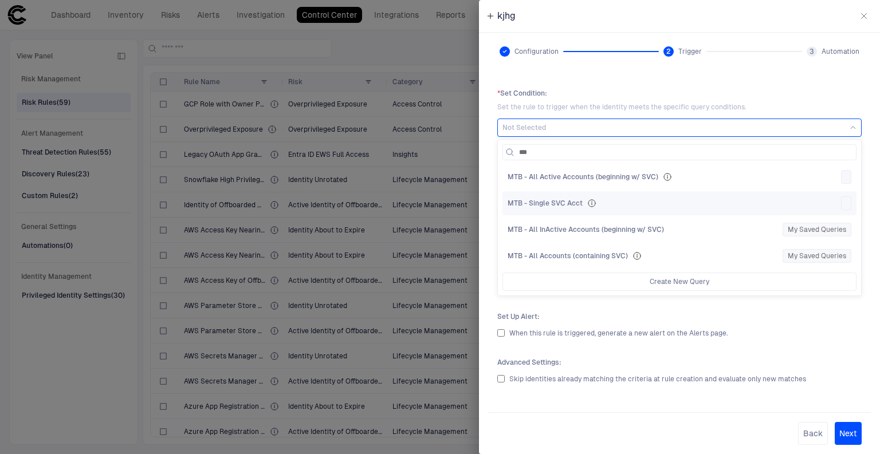
click at [550, 204] on span "MTB - Single SVC Acct" at bounding box center [544, 203] width 75 height 9
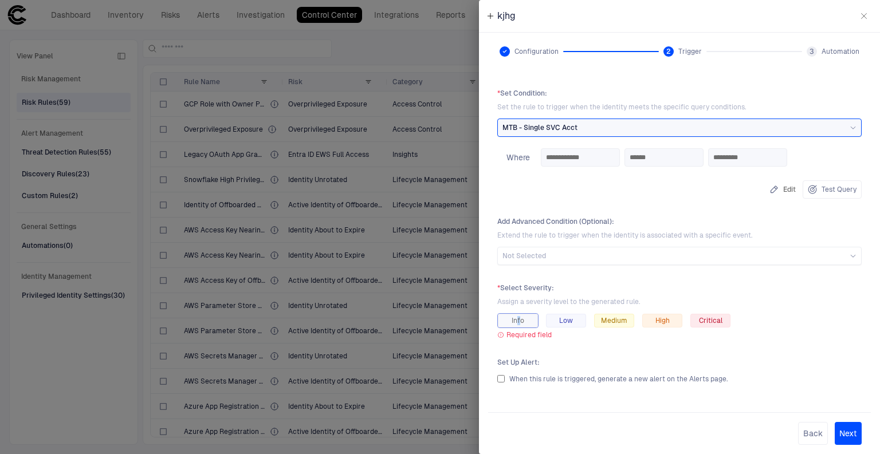
drag, startPoint x: 518, startPoint y: 312, endPoint x: 518, endPoint y: 324, distance: 12.6
click at [519, 320] on div "* Select Severity : Assign a severity level to the generated rule. Info Low Med…" at bounding box center [679, 306] width 364 height 45
click at [518, 324] on span "Info" at bounding box center [517, 320] width 13 height 9
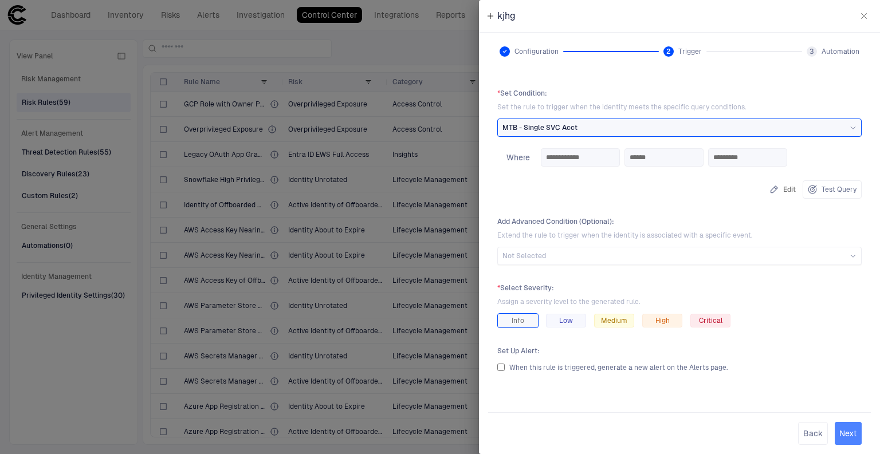
click at [848, 427] on button "Next" at bounding box center [847, 433] width 27 height 23
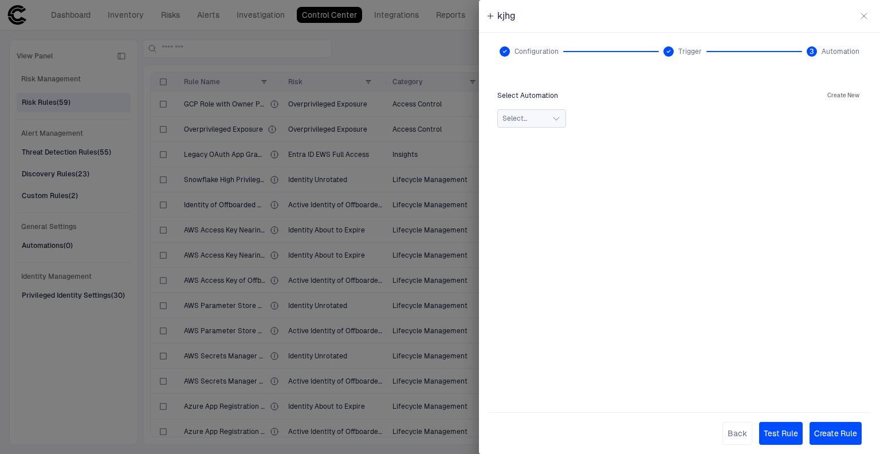
click at [540, 115] on button "Select..." at bounding box center [531, 118] width 69 height 18
click at [845, 95] on button "Create New" at bounding box center [843, 96] width 37 height 14
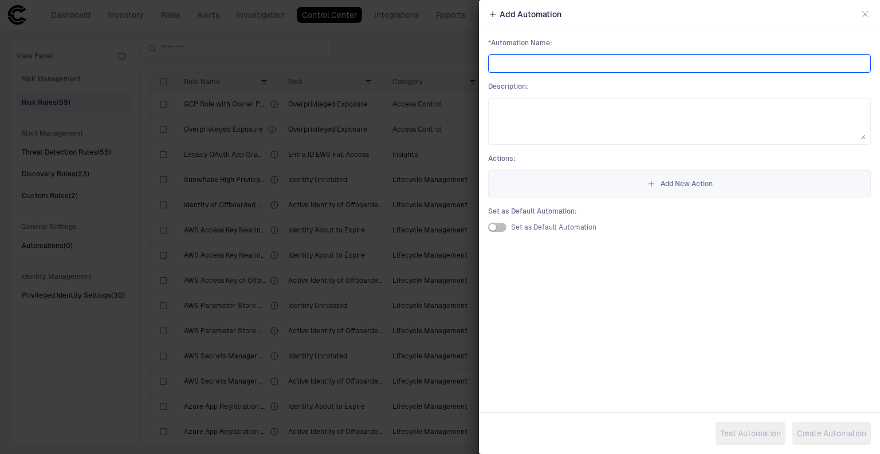
drag, startPoint x: 527, startPoint y: 58, endPoint x: 523, endPoint y: 80, distance: 21.5
click at [526, 60] on input at bounding box center [679, 63] width 372 height 17
type input "****"
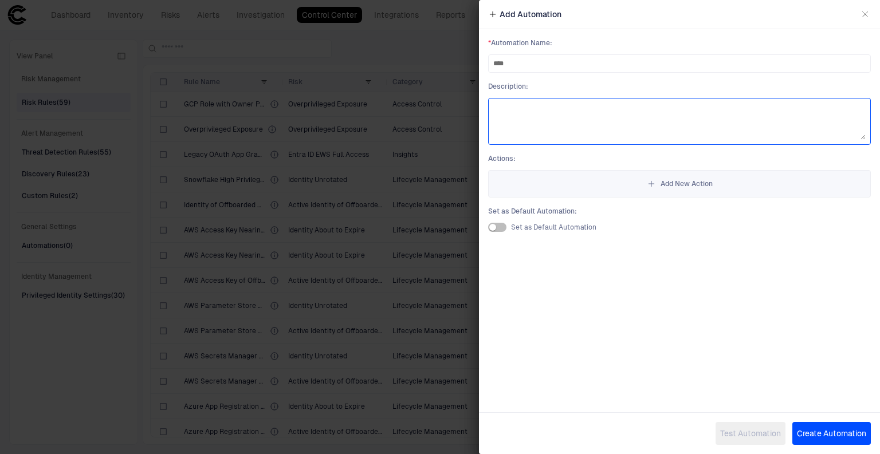
drag, startPoint x: 534, startPoint y: 111, endPoint x: 529, endPoint y: 128, distance: 17.4
click at [534, 112] on textarea at bounding box center [679, 121] width 372 height 37
type textarea "****"
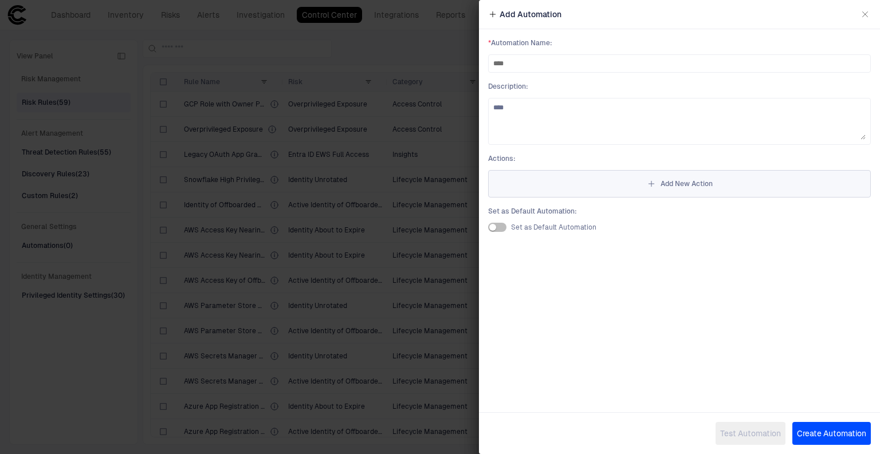
click at [643, 186] on button "Add New Action" at bounding box center [679, 183] width 383 height 27
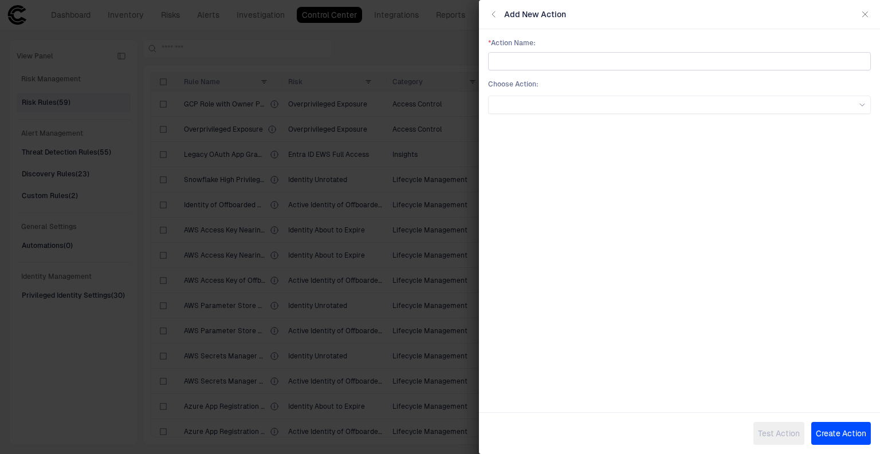
click at [567, 57] on input "text" at bounding box center [679, 61] width 372 height 17
drag, startPoint x: 562, startPoint y: 65, endPoint x: 394, endPoint y: 72, distance: 168.0
click at [389, 65] on div "Add New Action * Action Name : **** Choose Action : Test Action Create Action" at bounding box center [440, 227] width 880 height 454
type input "****"
drag, startPoint x: 509, startPoint y: 101, endPoint x: 511, endPoint y: 107, distance: 6.2
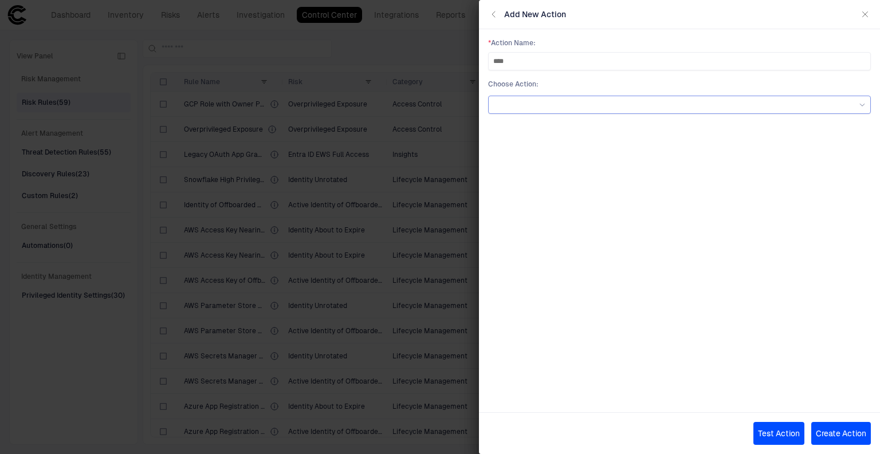
click at [510, 102] on div at bounding box center [679, 104] width 372 height 7
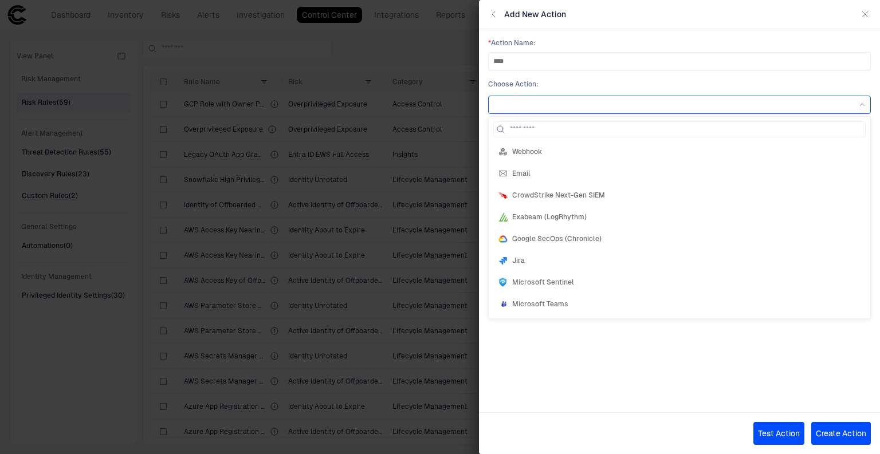
click at [531, 263] on div "Jira" at bounding box center [679, 260] width 362 height 9
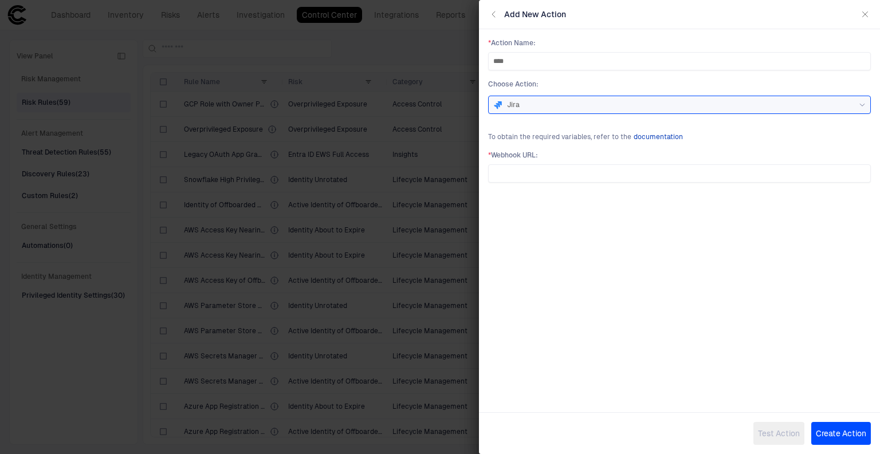
click at [650, 135] on span "documentation" at bounding box center [657, 136] width 49 height 9
click at [857, 14] on div "Add New Action" at bounding box center [679, 14] width 401 height 29
click at [864, 15] on icon "button" at bounding box center [865, 14] width 5 height 5
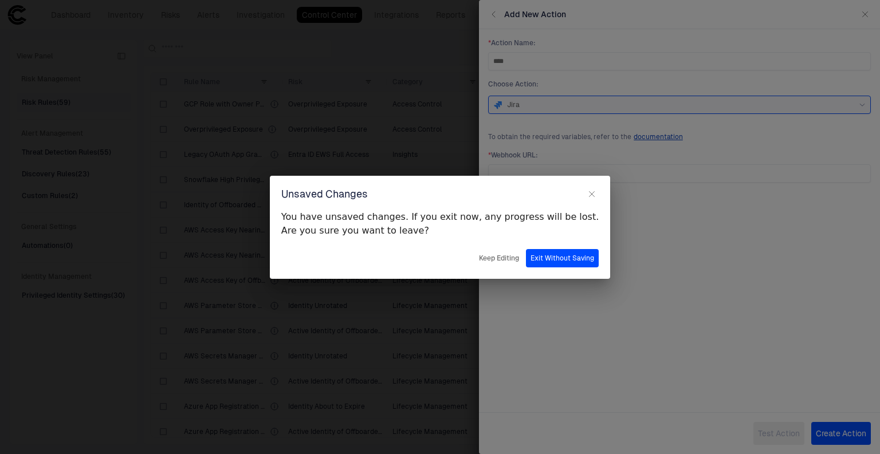
click at [533, 254] on button "Exit Without Saving" at bounding box center [562, 258] width 73 height 18
